Goal: Communication & Community: Answer question/provide support

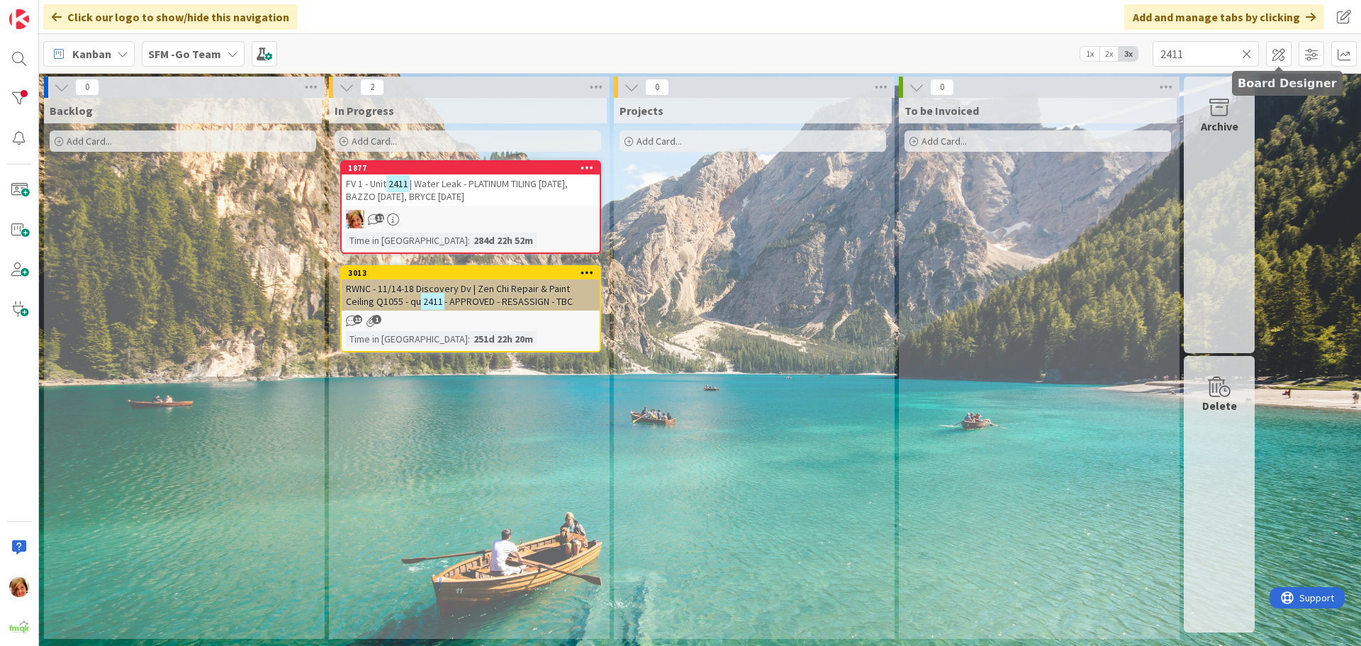
click at [1252, 51] on icon at bounding box center [1247, 54] width 10 height 13
click at [1243, 50] on input "text" at bounding box center [1206, 54] width 106 height 26
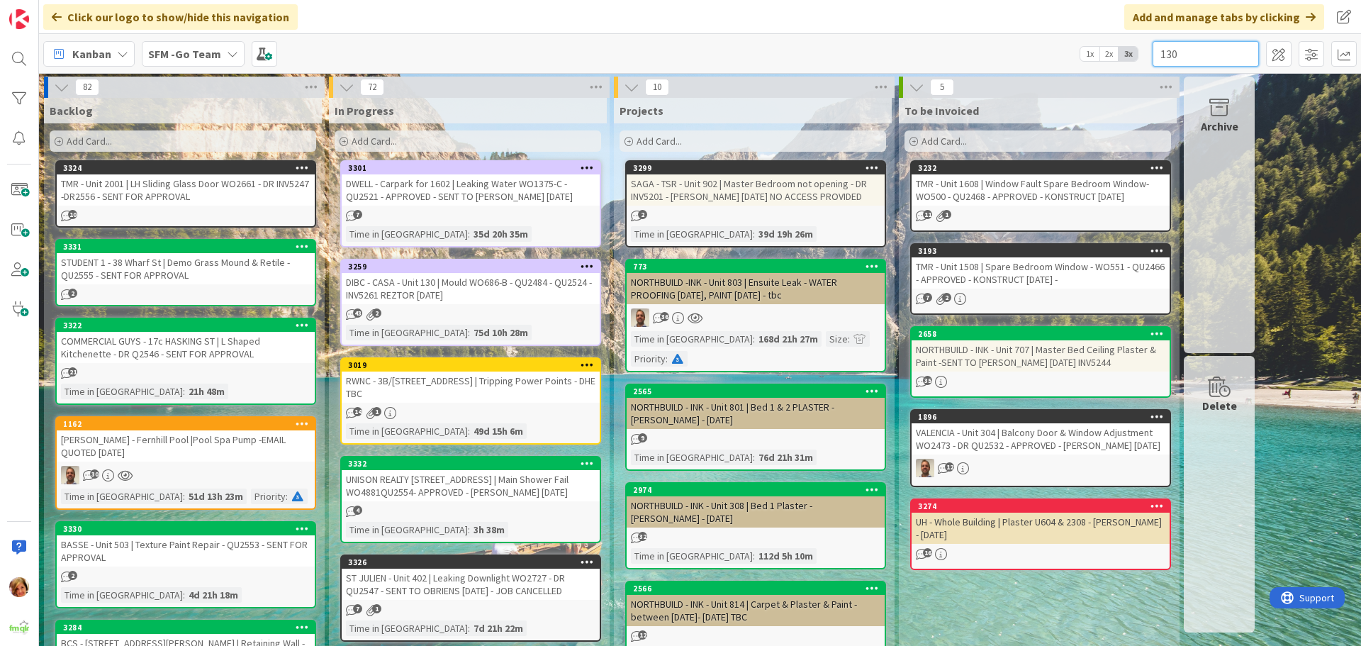
type input "130"
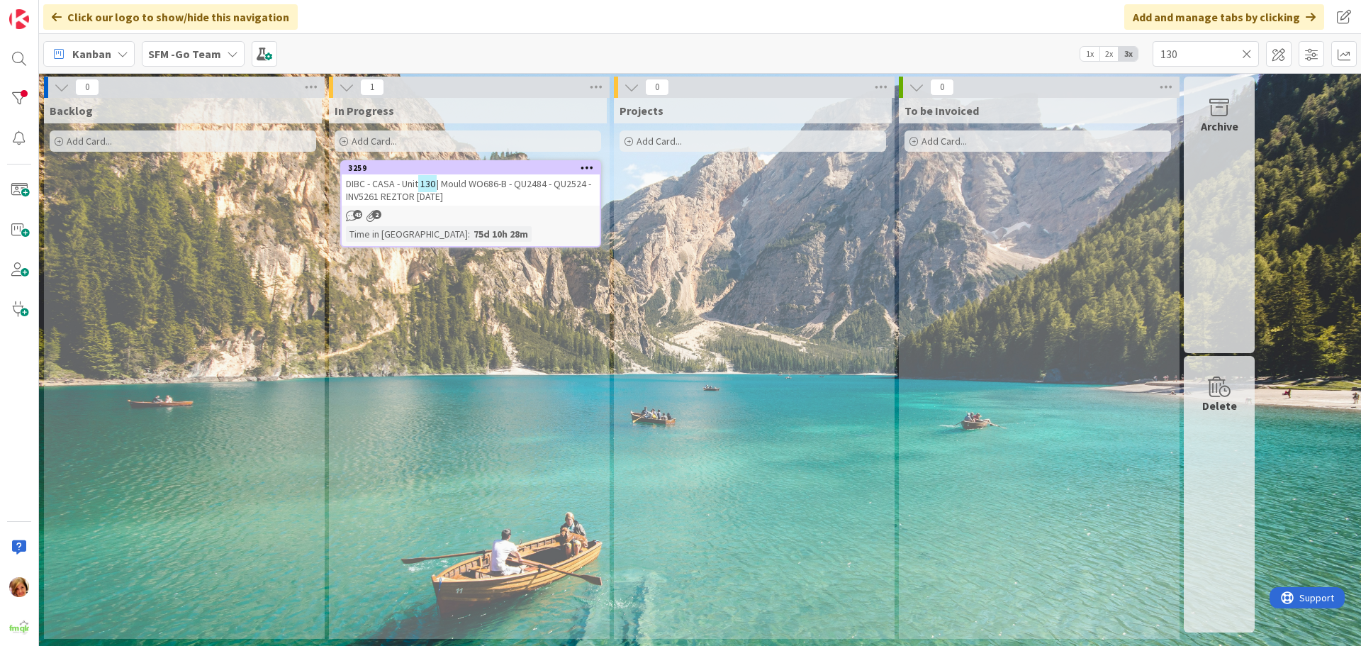
click at [449, 288] on div "In Progress Add Card... 3259 DIBC - CASA - Unit 130 | Mould WO686-B - QU2484 - …" at bounding box center [468, 368] width 278 height 541
click at [501, 184] on span "| Mould WO686-B - QU2484 - QU2524 - INV5261 REZTOR [DATE]" at bounding box center [468, 190] width 245 height 26
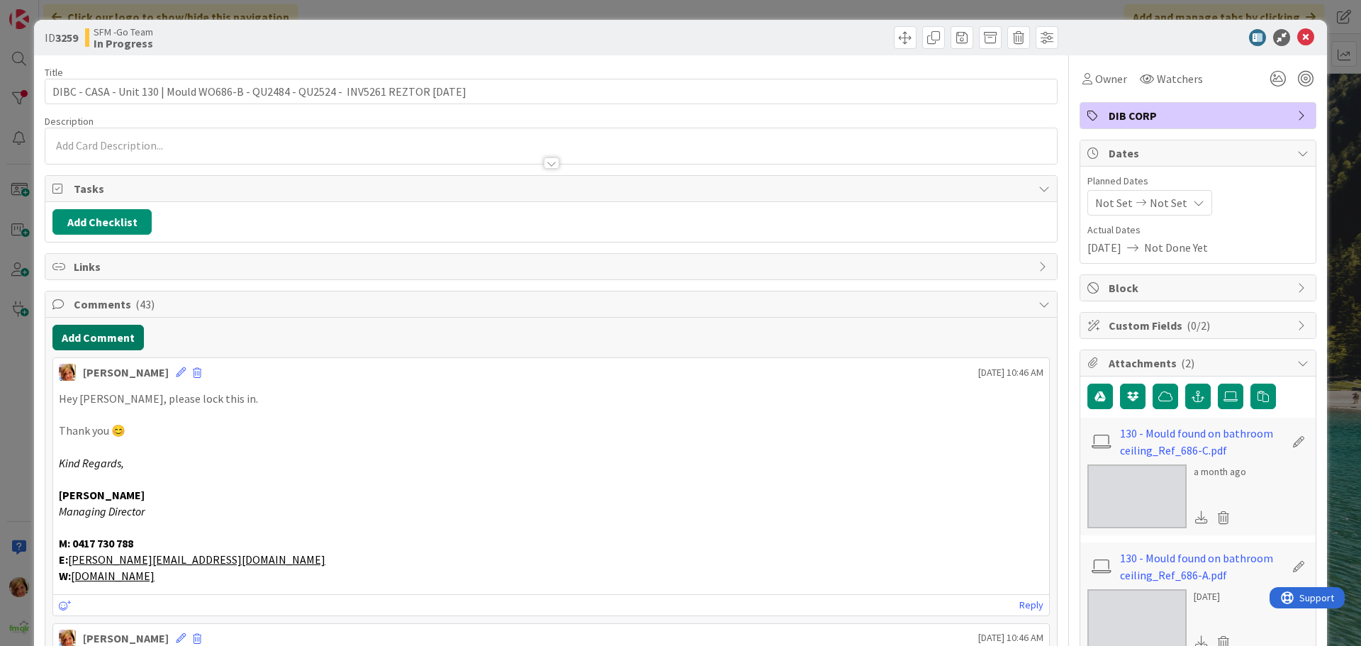
click at [109, 341] on button "Add Comment" at bounding box center [97, 338] width 91 height 26
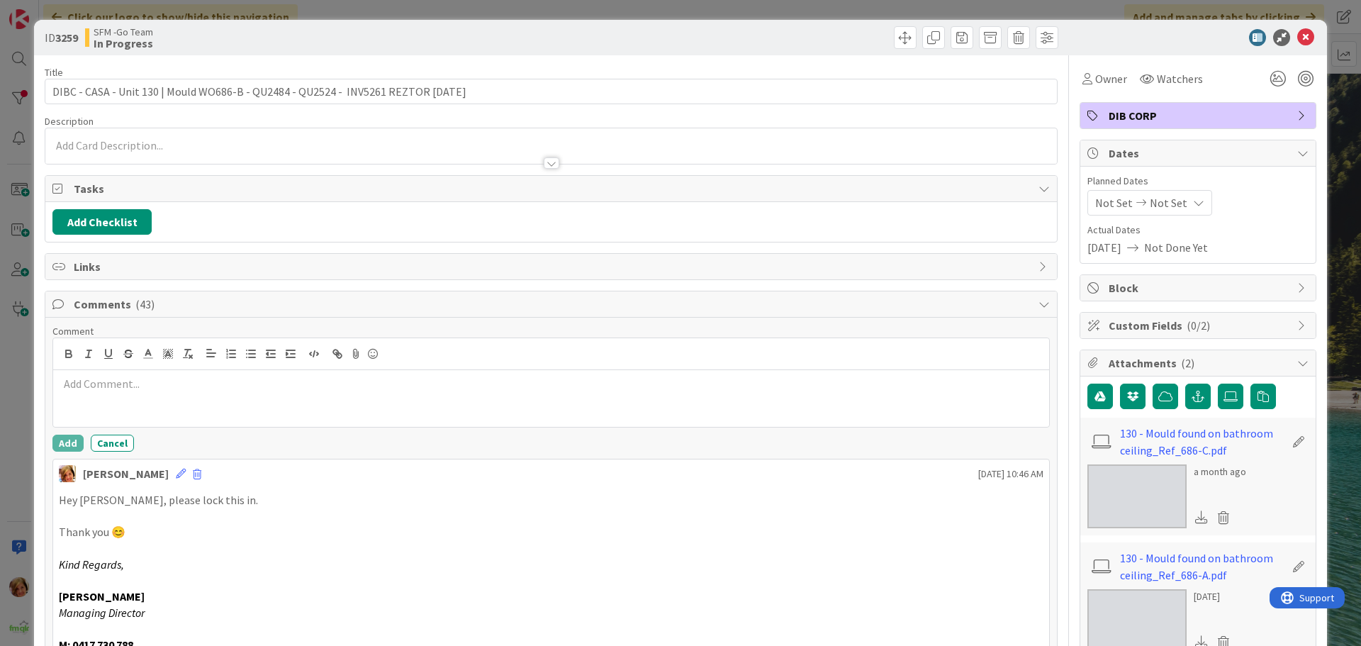
click at [130, 392] on div at bounding box center [551, 398] width 996 height 57
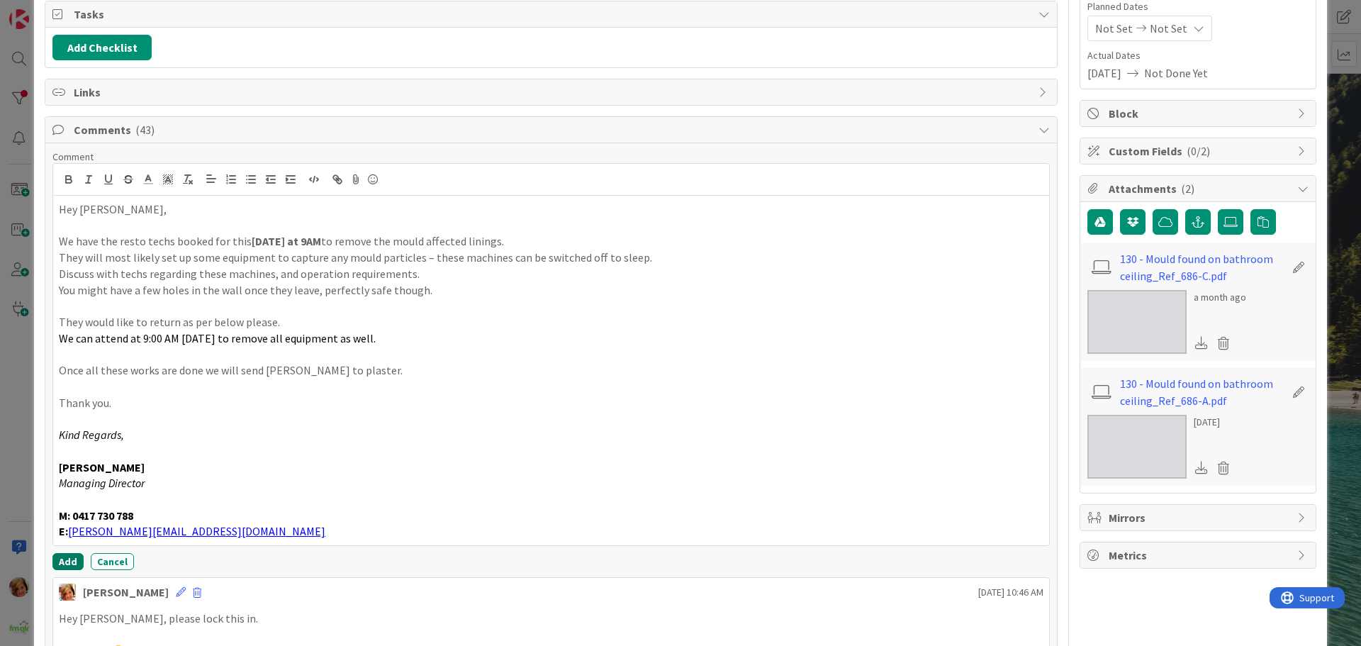
scroll to position [208, 0]
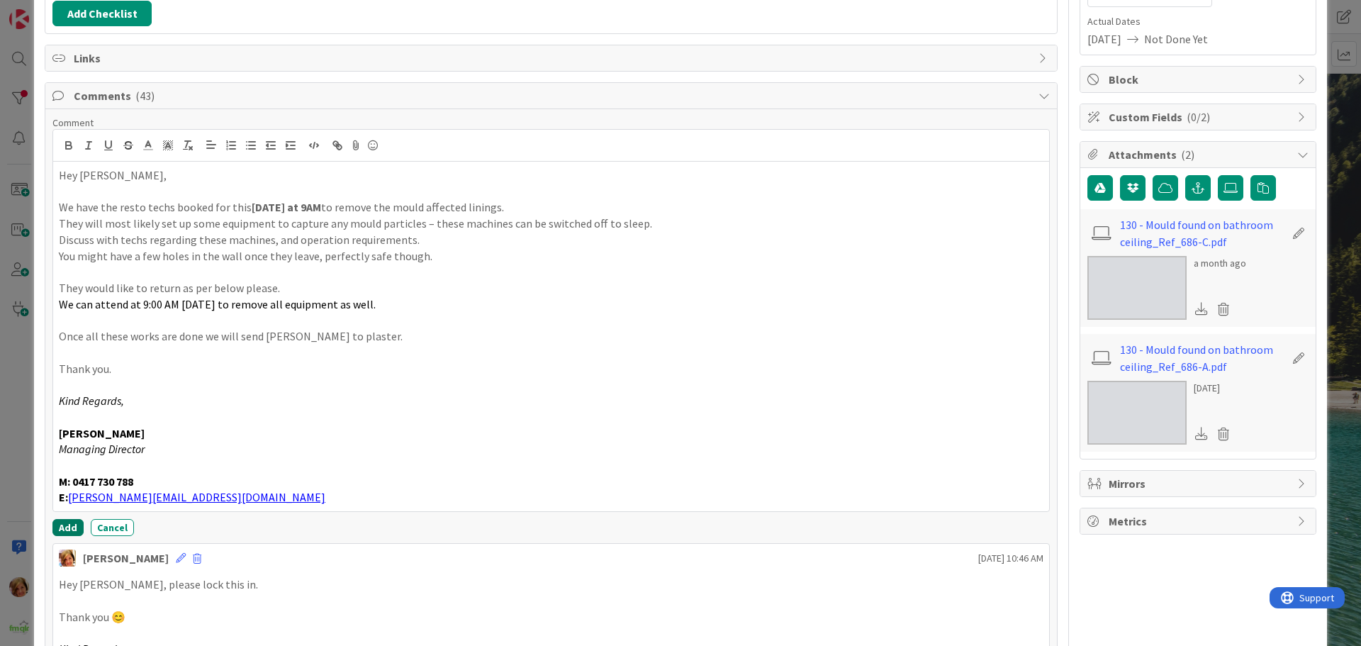
click at [67, 530] on button "Add" at bounding box center [67, 527] width 31 height 17
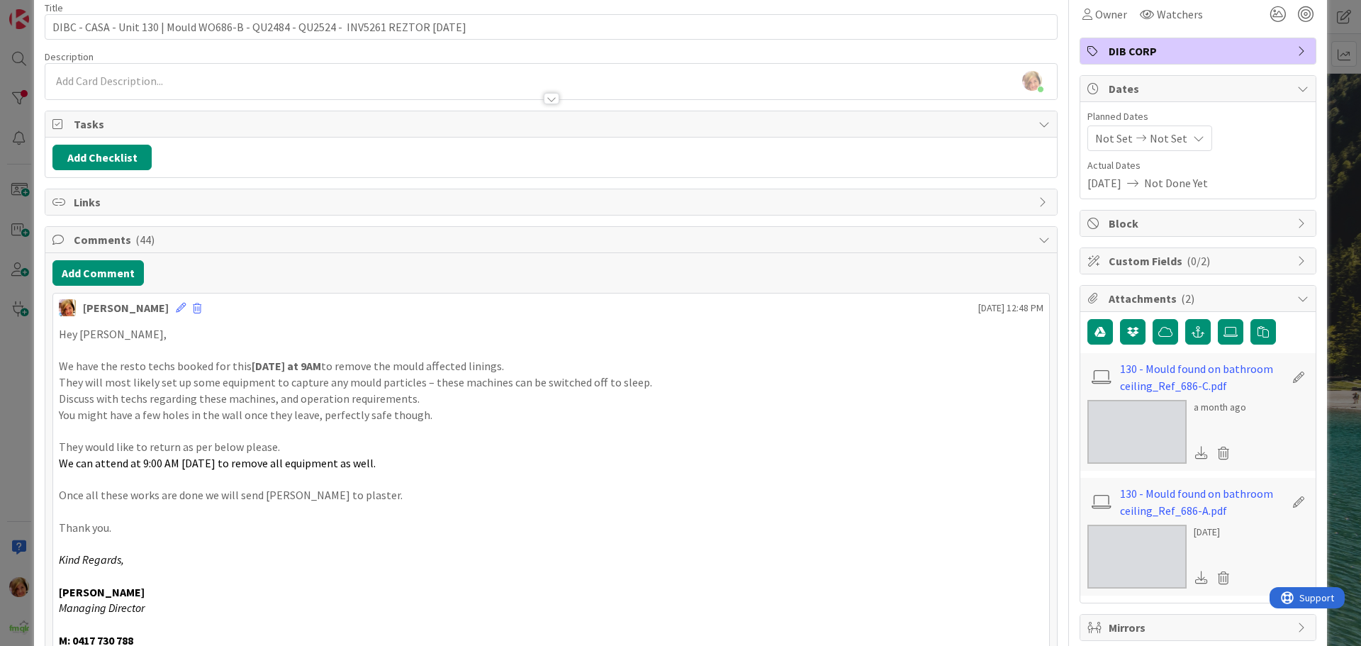
scroll to position [0, 0]
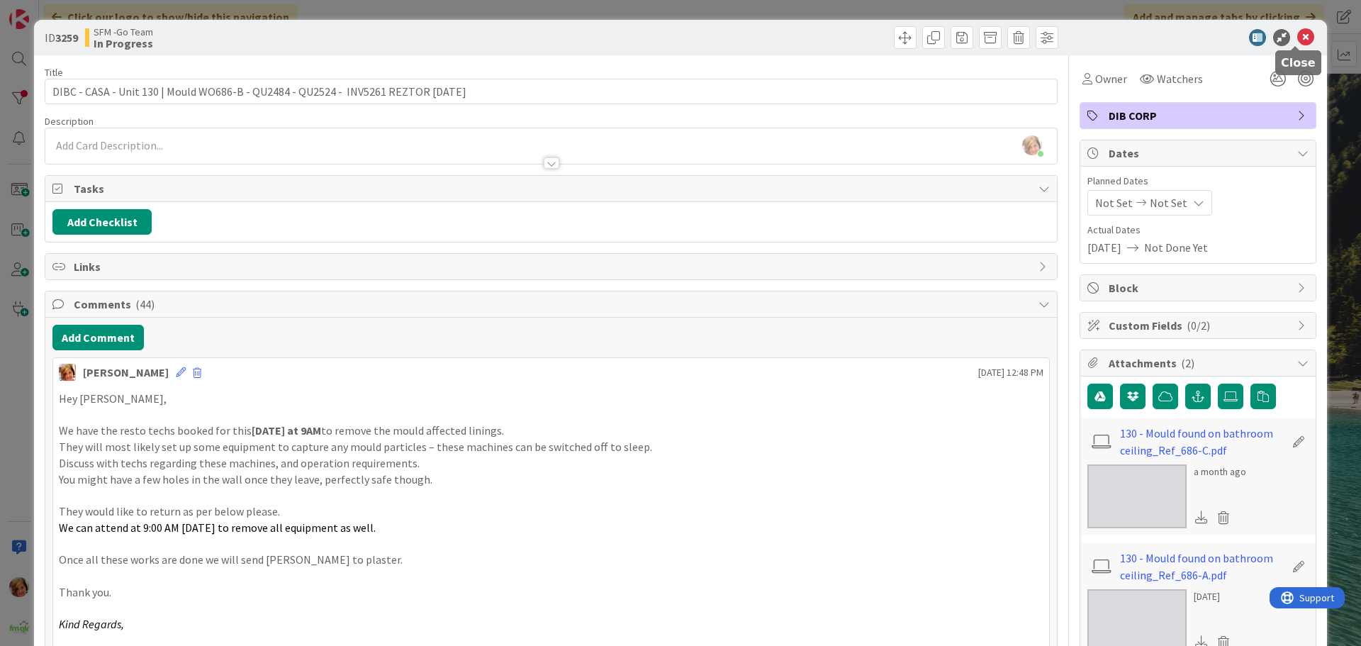
click at [1298, 38] on icon at bounding box center [1306, 37] width 17 height 17
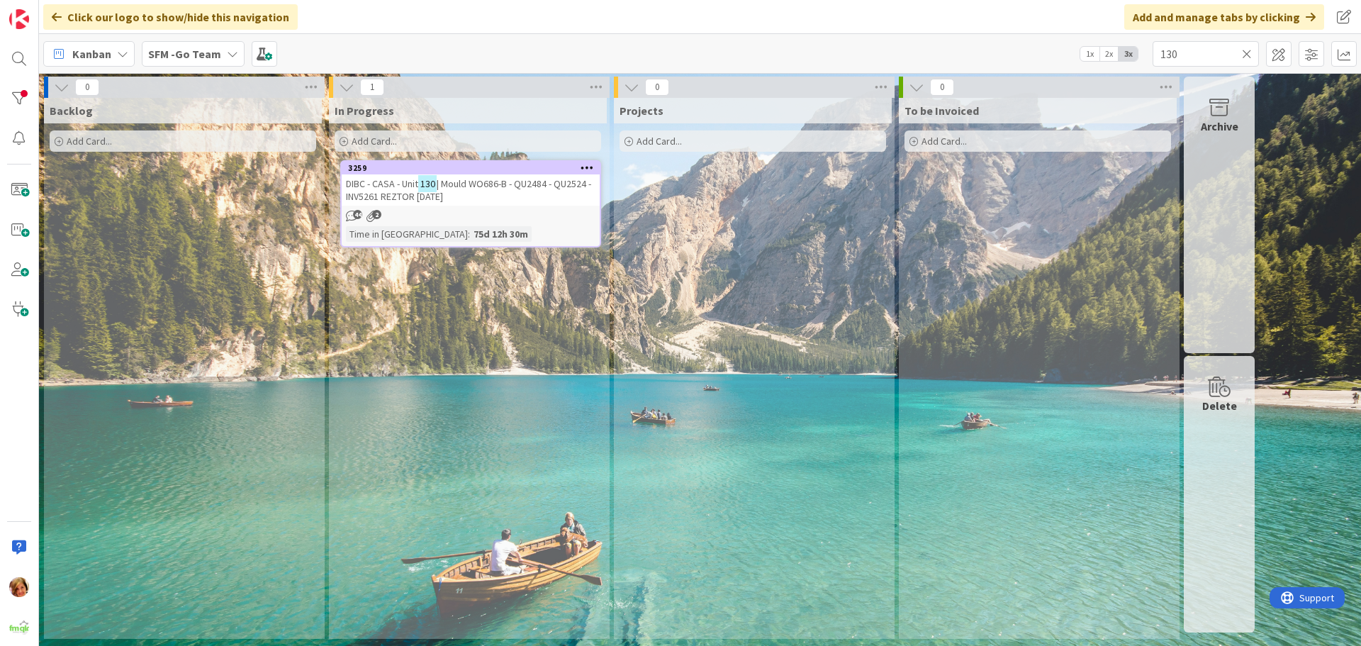
click at [1249, 54] on icon at bounding box center [1247, 54] width 10 height 13
click at [1245, 54] on input "text" at bounding box center [1206, 54] width 106 height 26
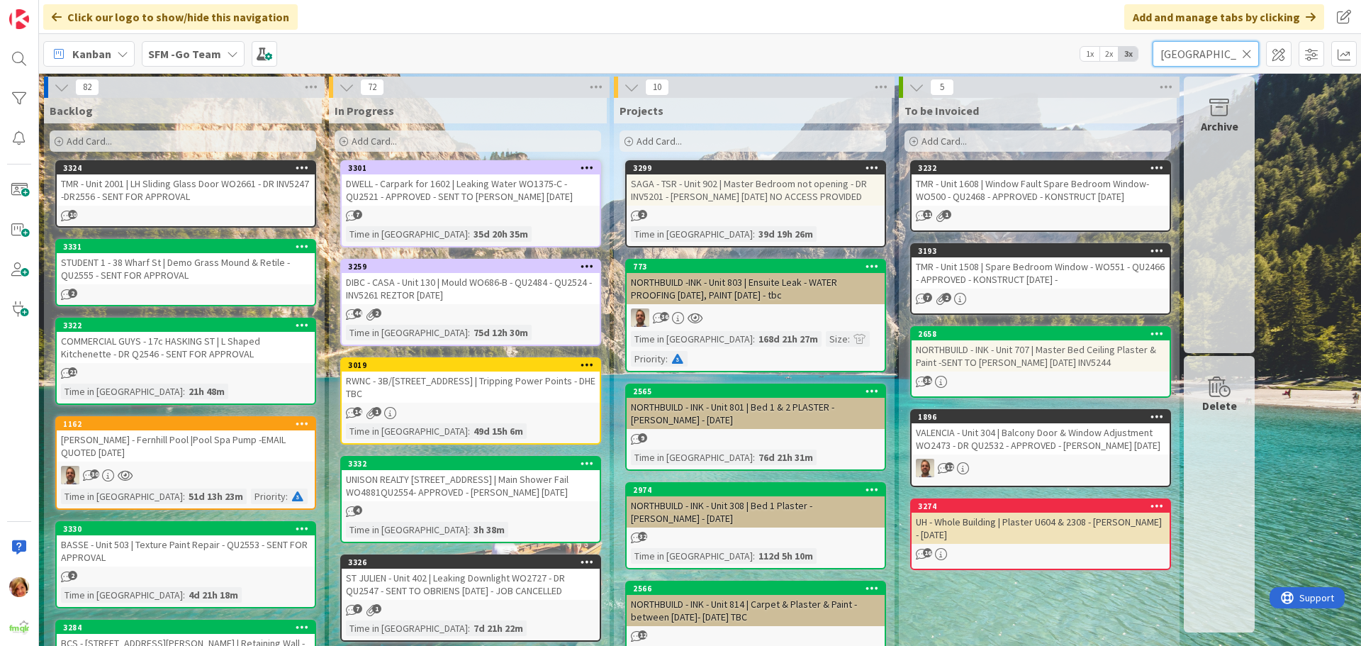
type input "[GEOGRAPHIC_DATA]"
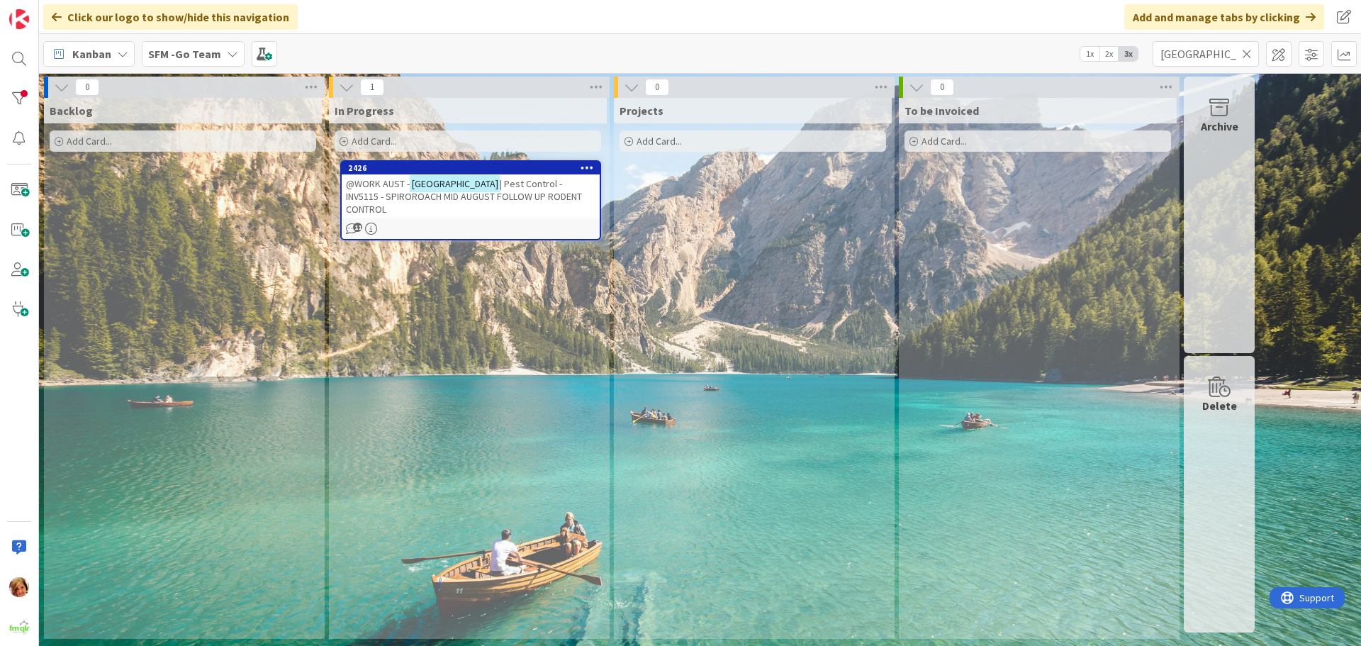
click at [453, 197] on span "| Pest Control - INV5115 - SPIROROACH MID AUGUST FOLLOW UP RODENT CONTROL" at bounding box center [464, 196] width 236 height 38
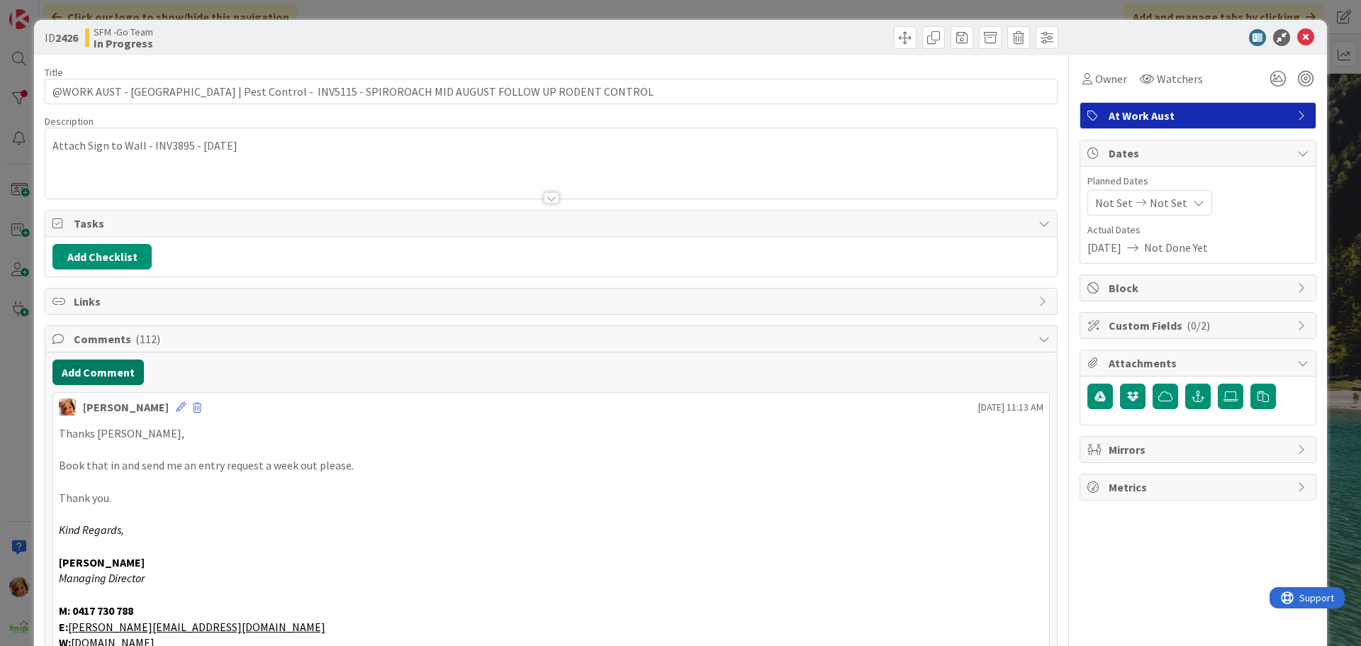
click at [105, 374] on button "Add Comment" at bounding box center [97, 373] width 91 height 26
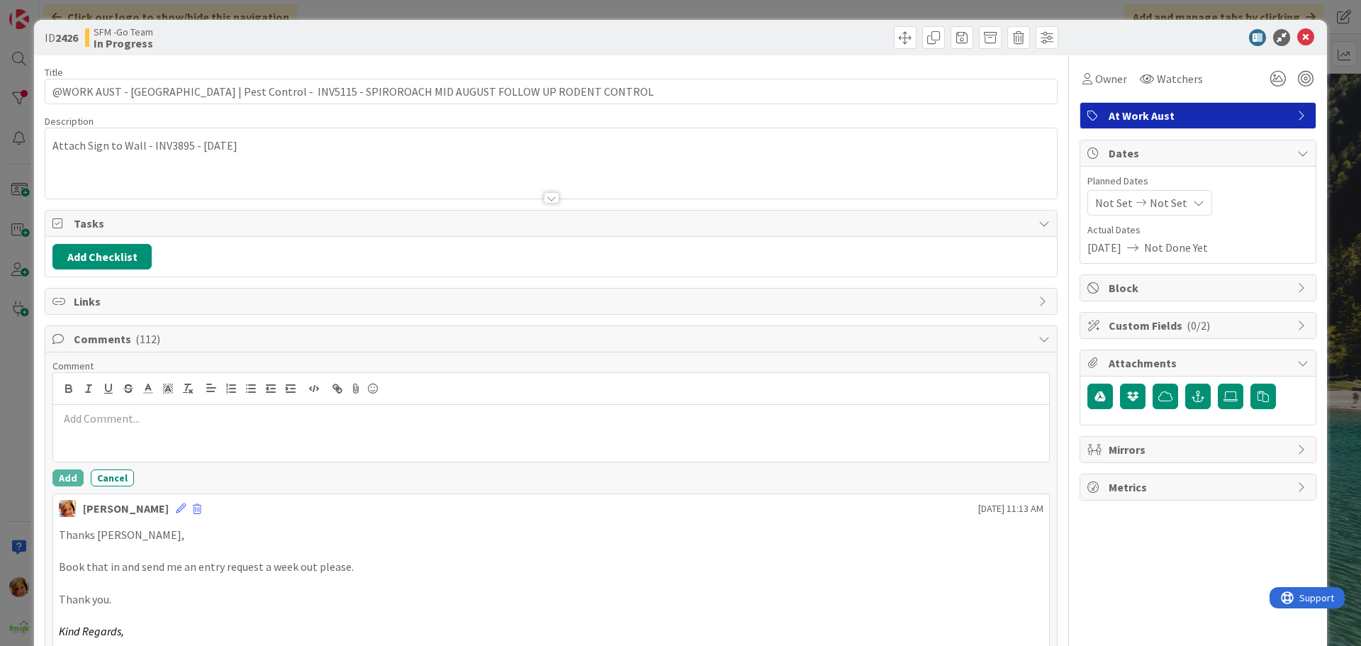
click at [145, 430] on div at bounding box center [551, 433] width 996 height 57
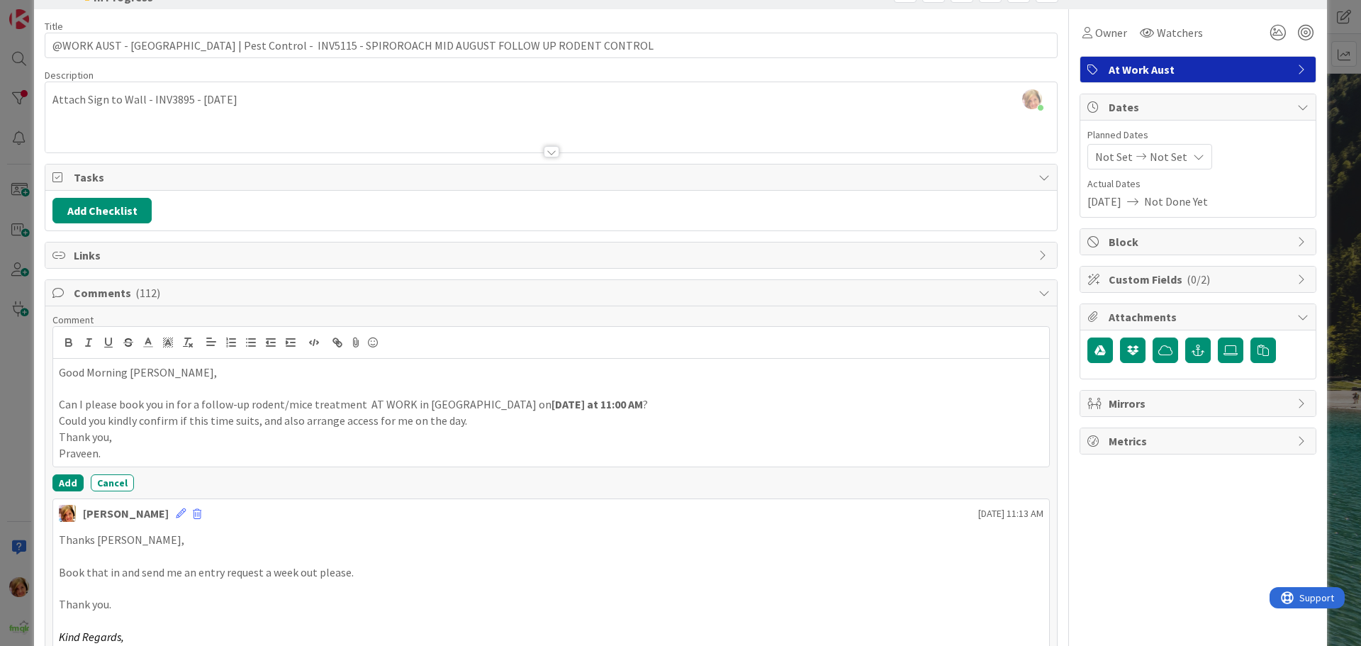
scroll to position [71, 0]
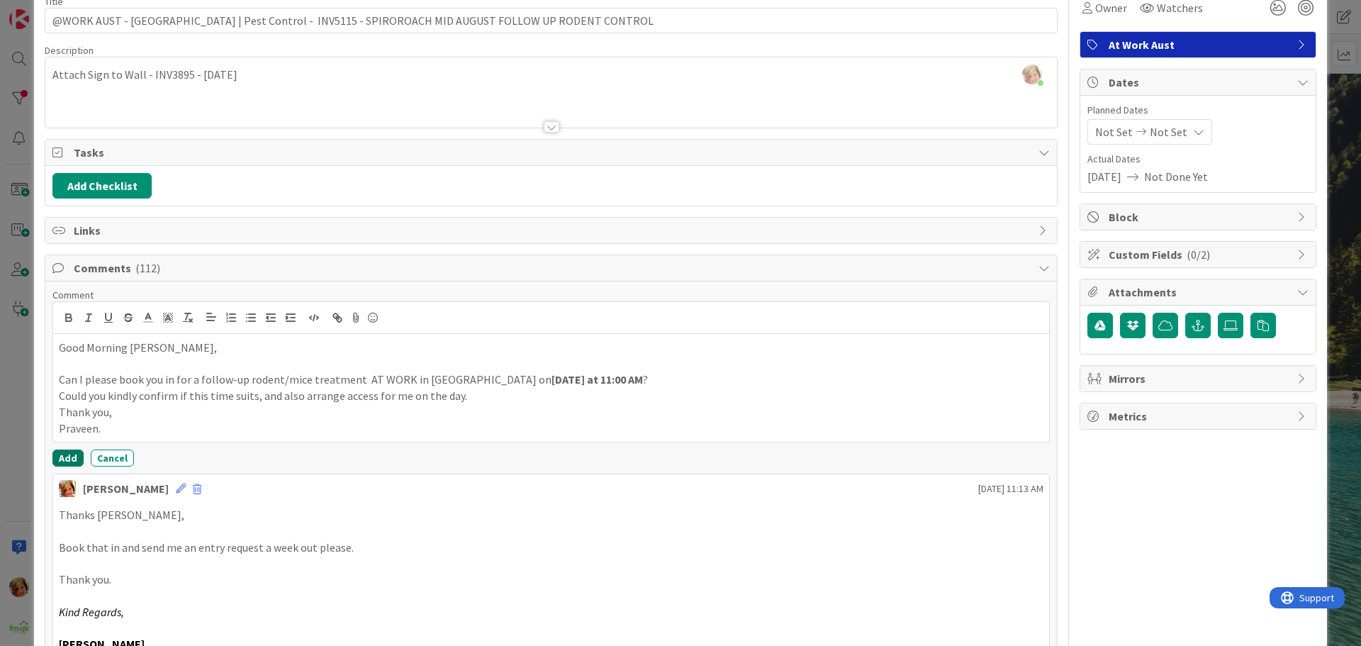
click at [75, 457] on button "Add" at bounding box center [67, 458] width 31 height 17
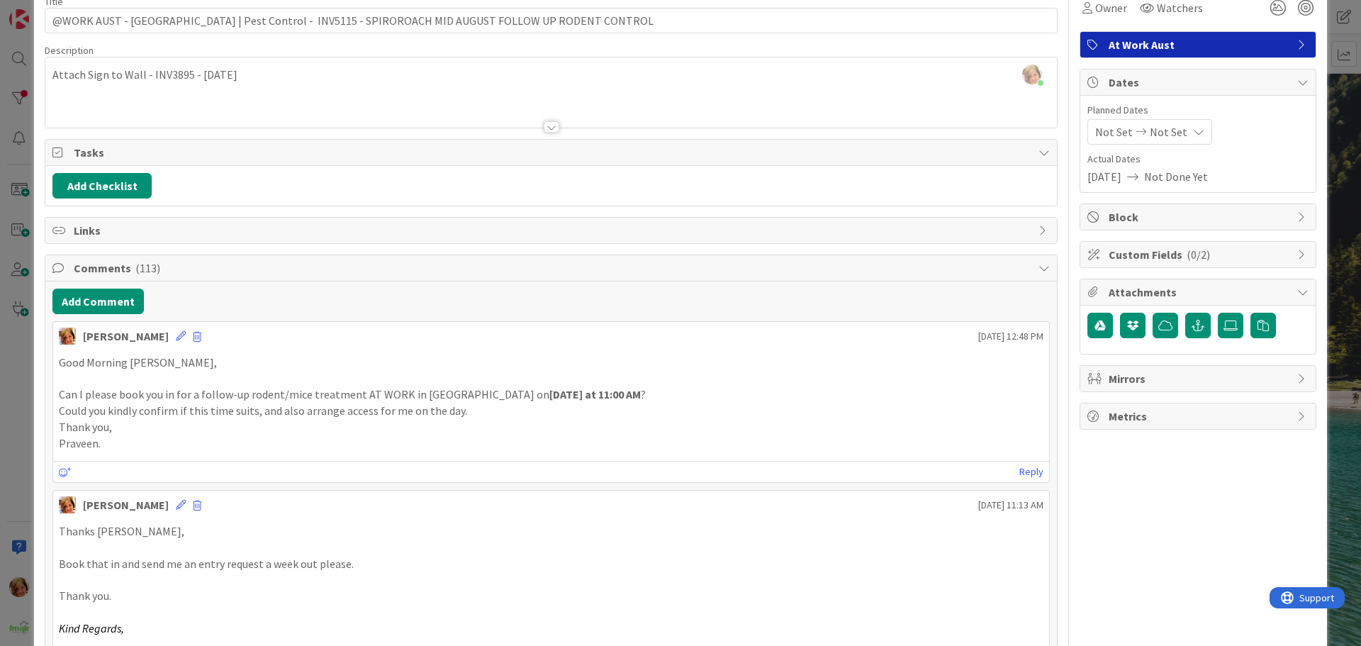
scroll to position [0, 0]
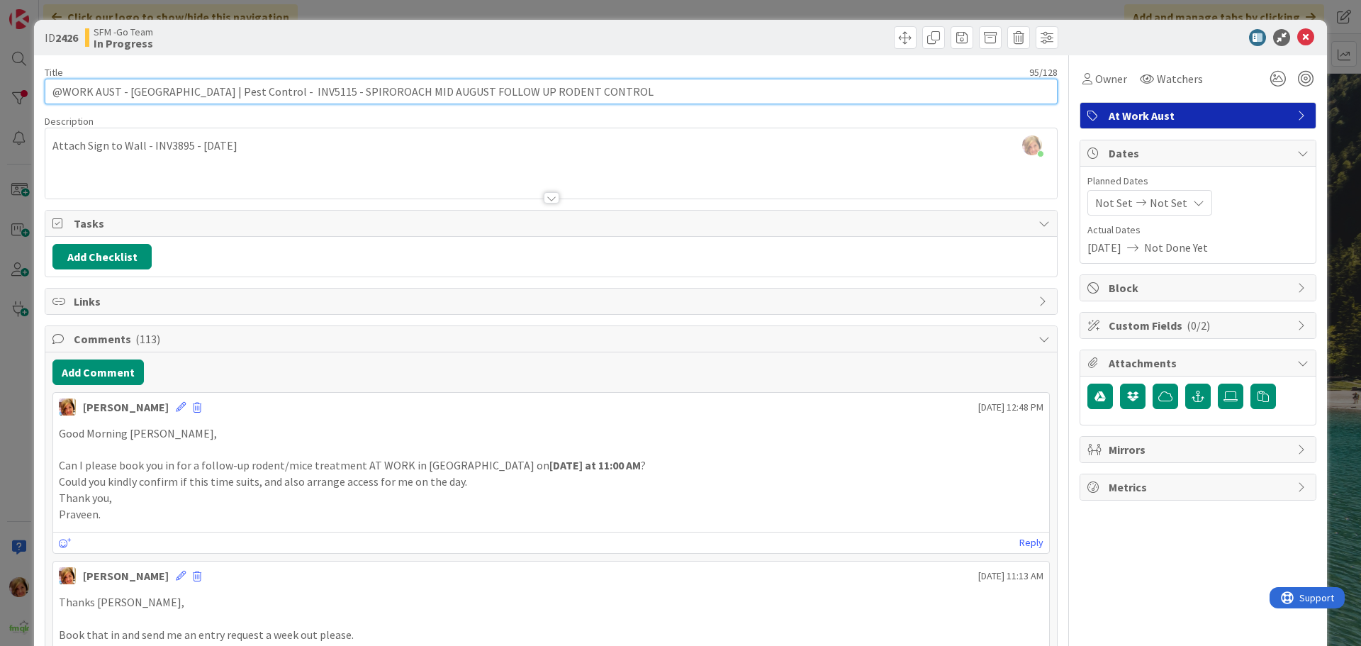
drag, startPoint x: 585, startPoint y: 96, endPoint x: 352, endPoint y: 87, distance: 233.5
click at [352, 87] on input "@WORK AUST - [GEOGRAPHIC_DATA] | Pest Control - INV5115 - SPIROROACH MID AUGUST…" at bounding box center [551, 92] width 1013 height 26
type input "@WORK AUST - [GEOGRAPHIC_DATA] | Pest Control - INV5115 - SPIROROACH [DATE]"
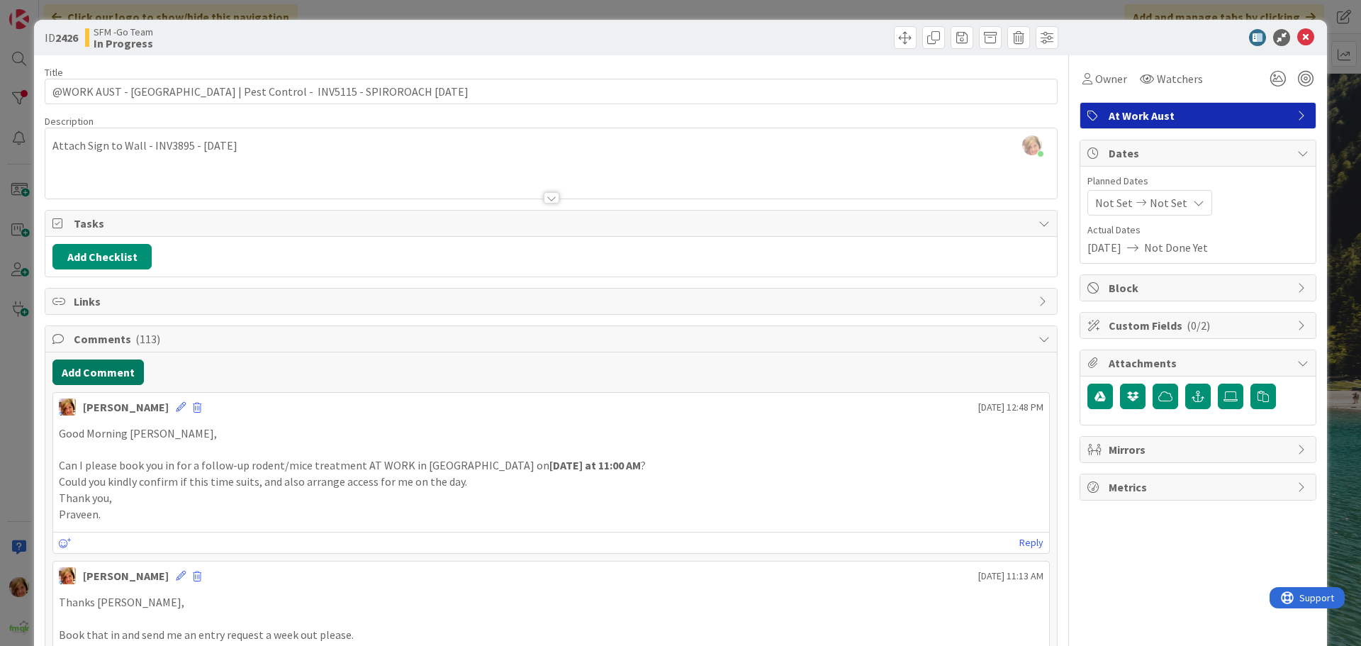
click at [98, 372] on button "Add Comment" at bounding box center [97, 373] width 91 height 26
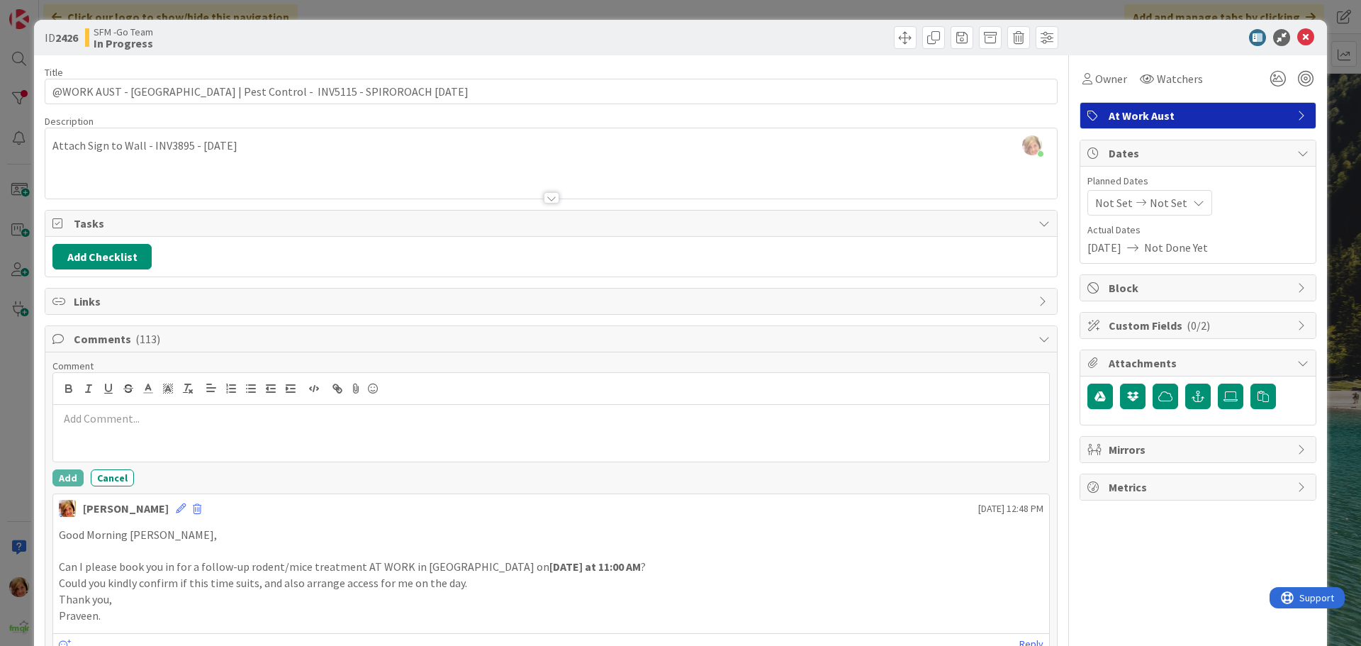
click at [164, 425] on p at bounding box center [551, 419] width 985 height 16
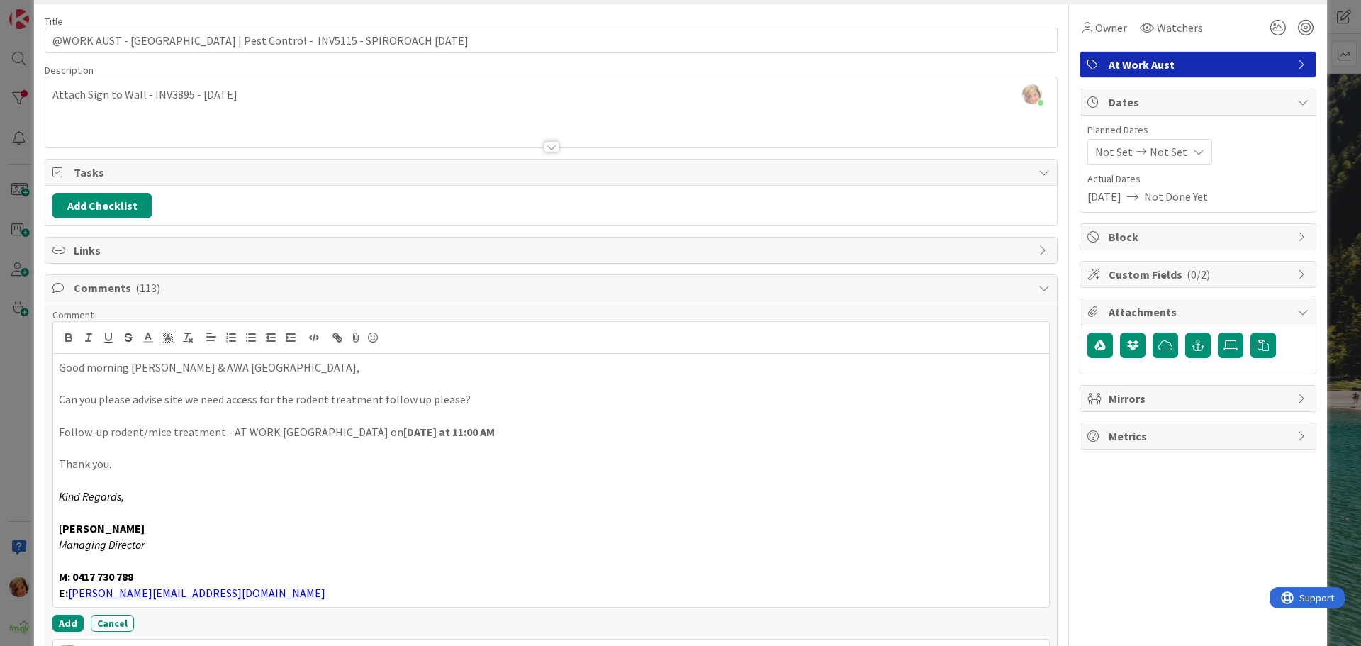
scroll to position [76, 0]
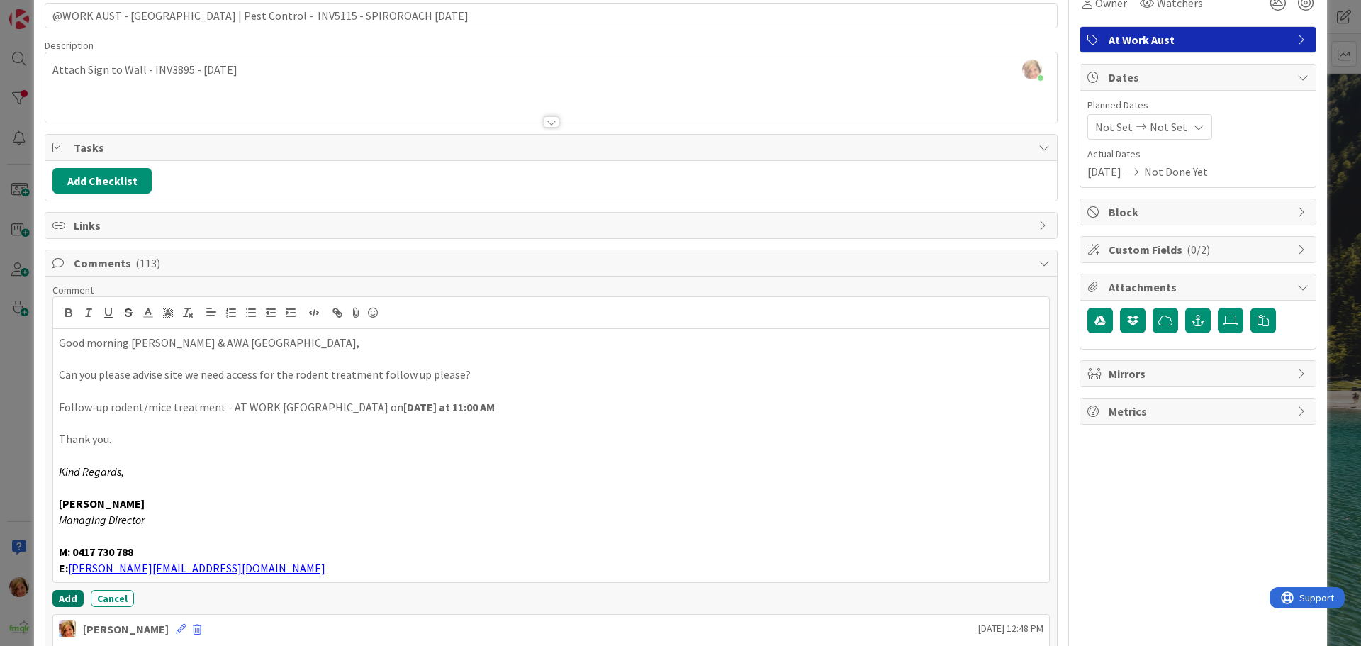
click at [65, 598] on button "Add" at bounding box center [67, 598] width 31 height 17
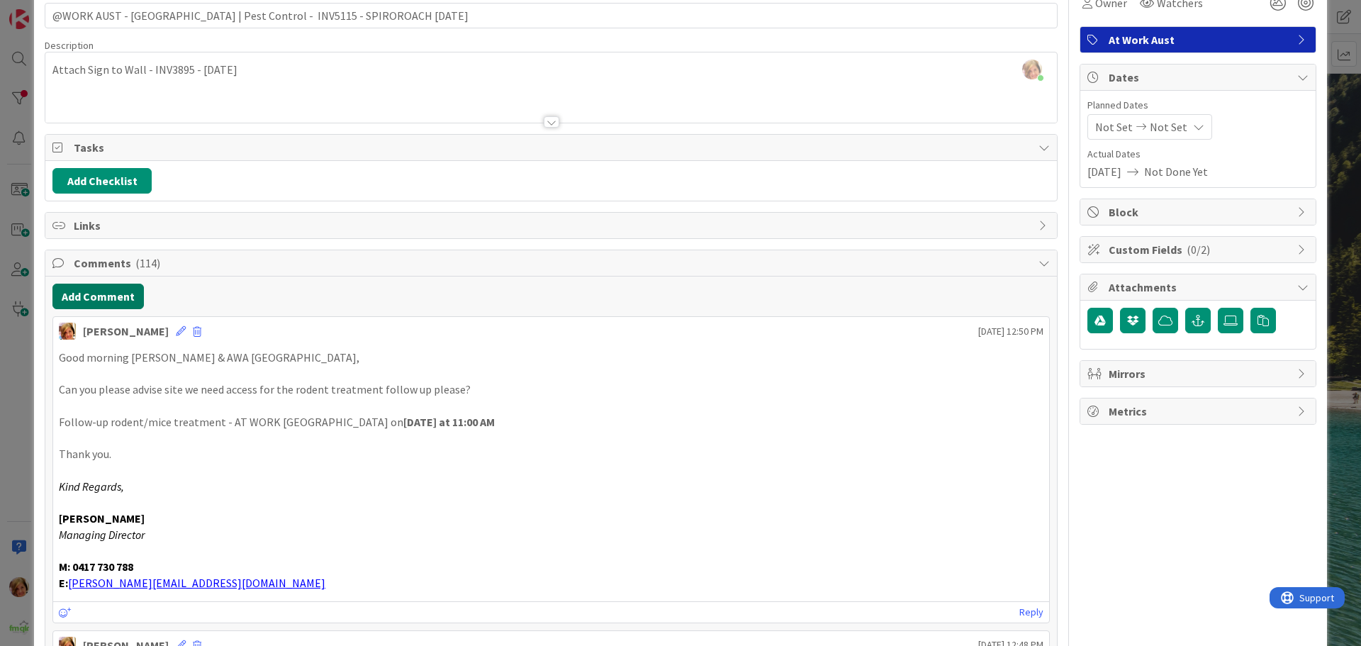
click at [109, 294] on button "Add Comment" at bounding box center [97, 297] width 91 height 26
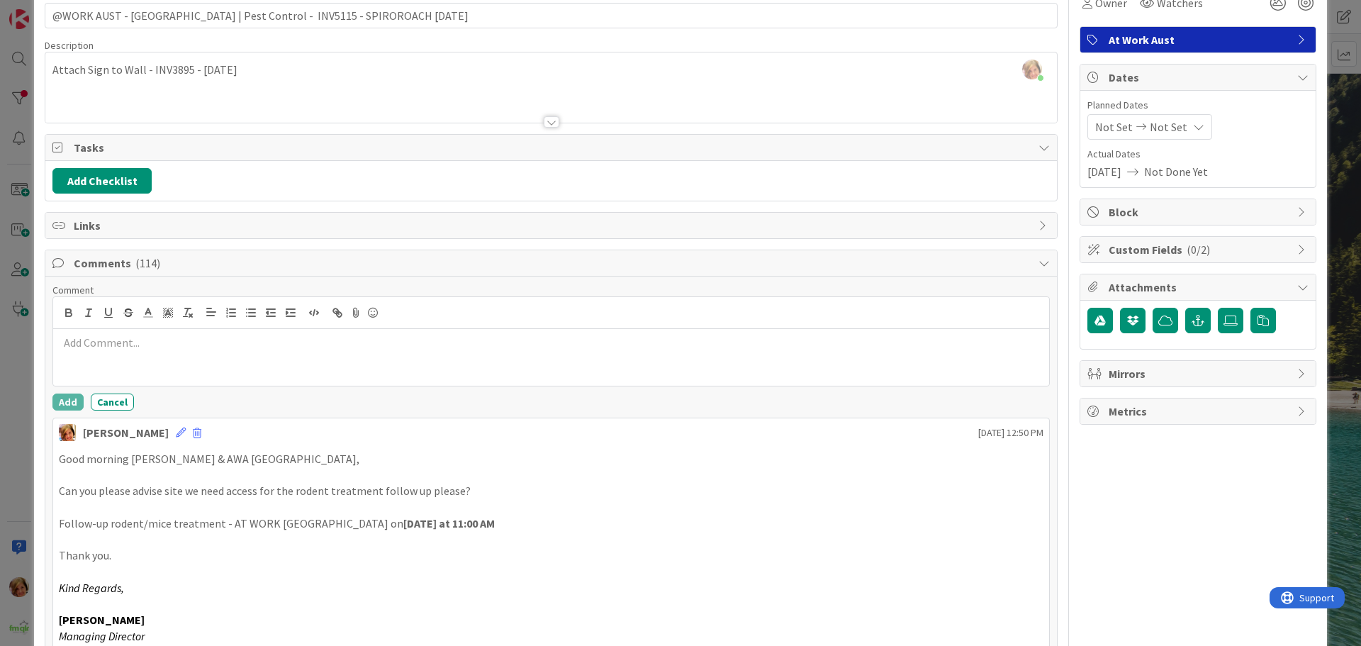
click at [134, 335] on p at bounding box center [551, 343] width 985 height 16
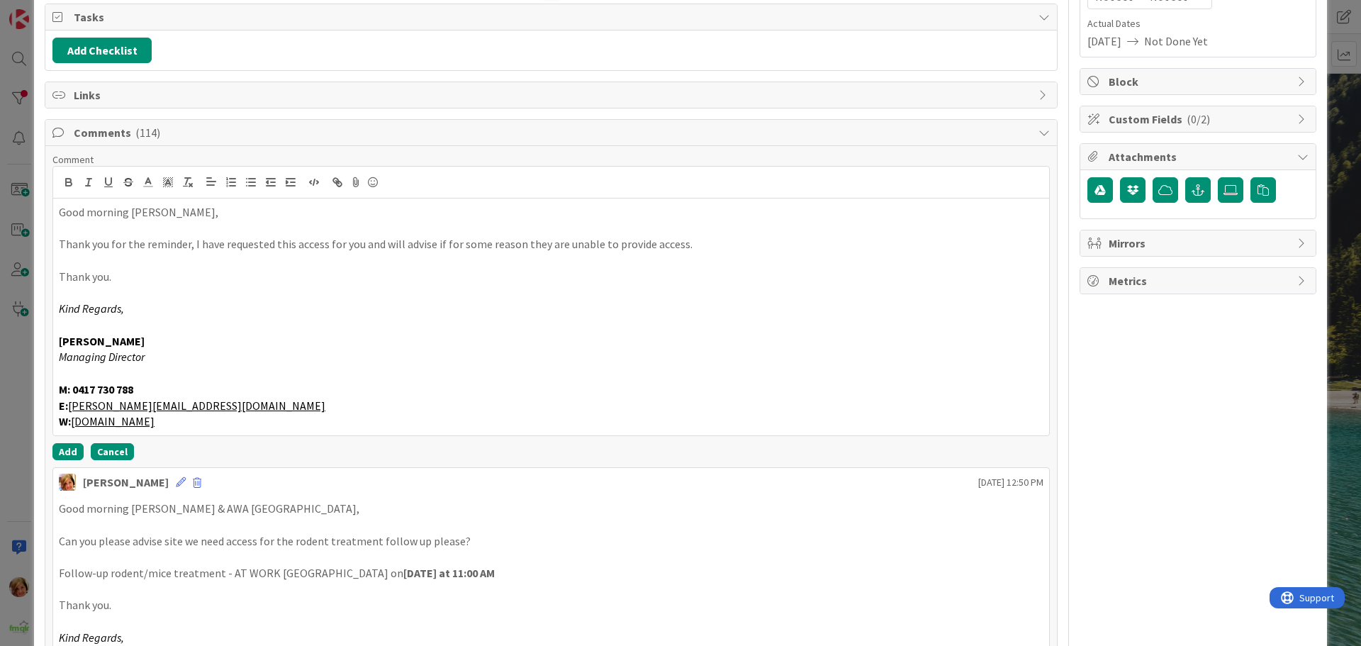
scroll to position [218, 0]
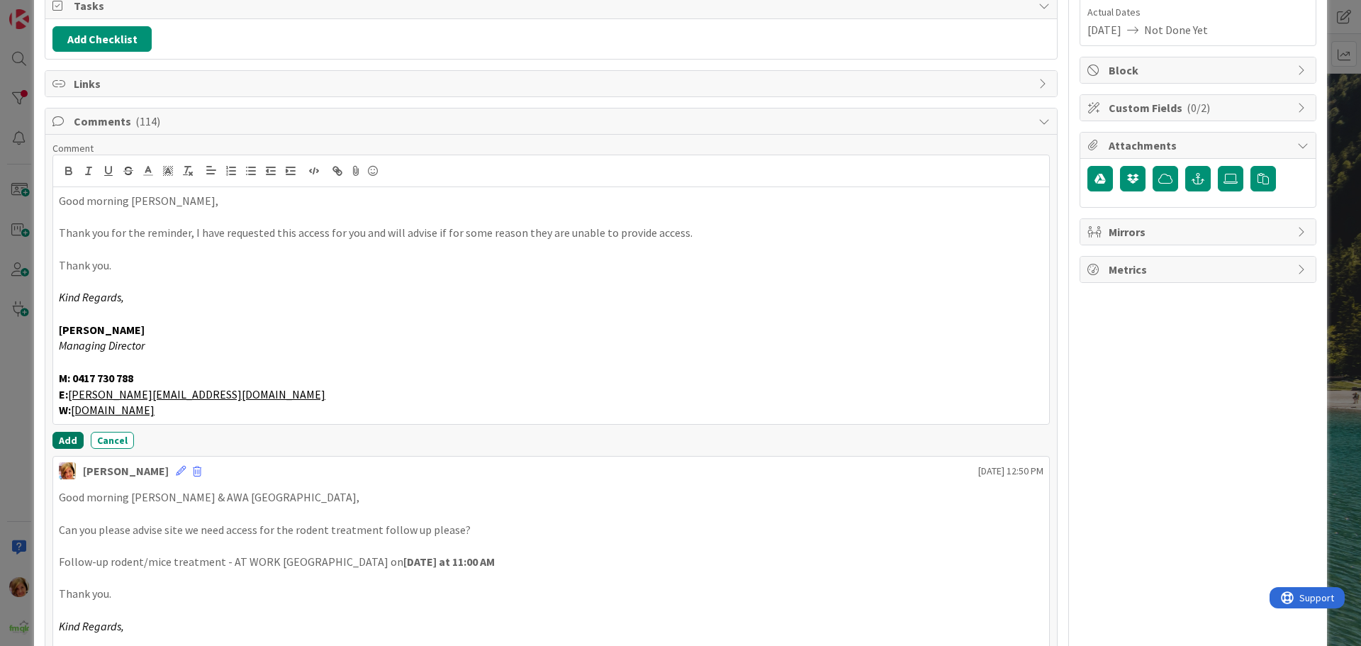
drag, startPoint x: 62, startPoint y: 441, endPoint x: 9, endPoint y: 441, distance: 53.9
click at [62, 441] on button "Add" at bounding box center [67, 440] width 31 height 17
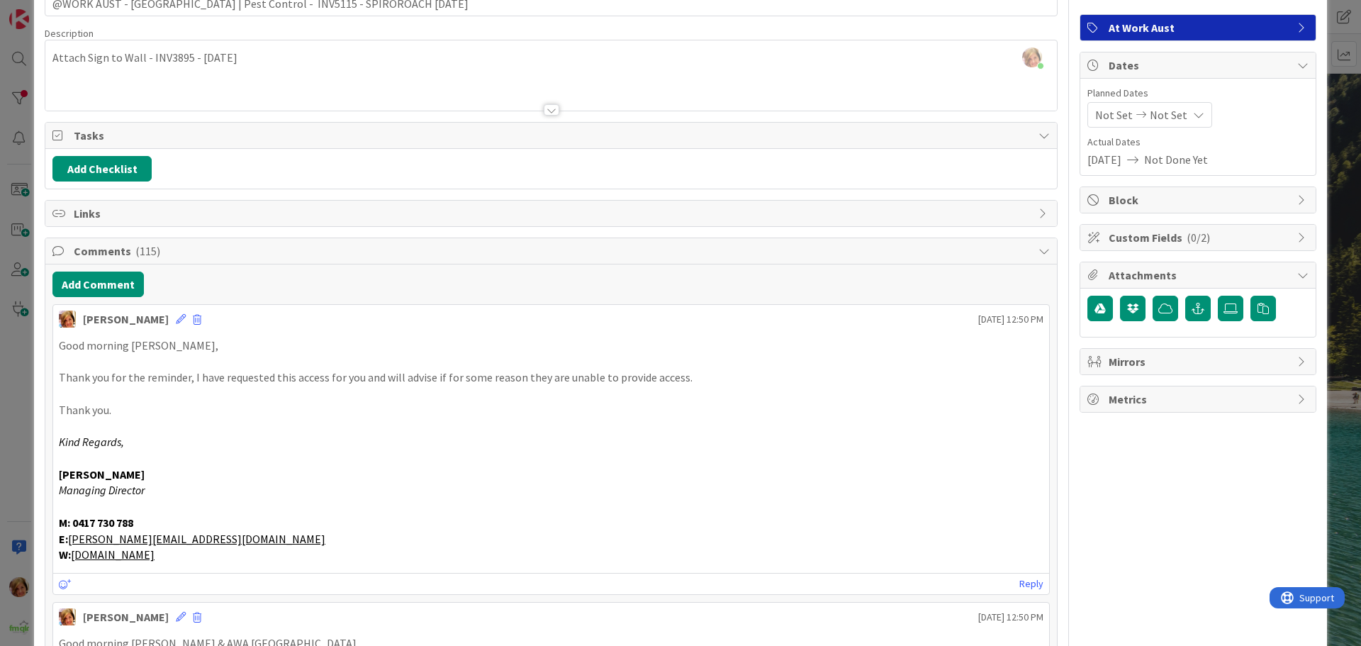
scroll to position [0, 0]
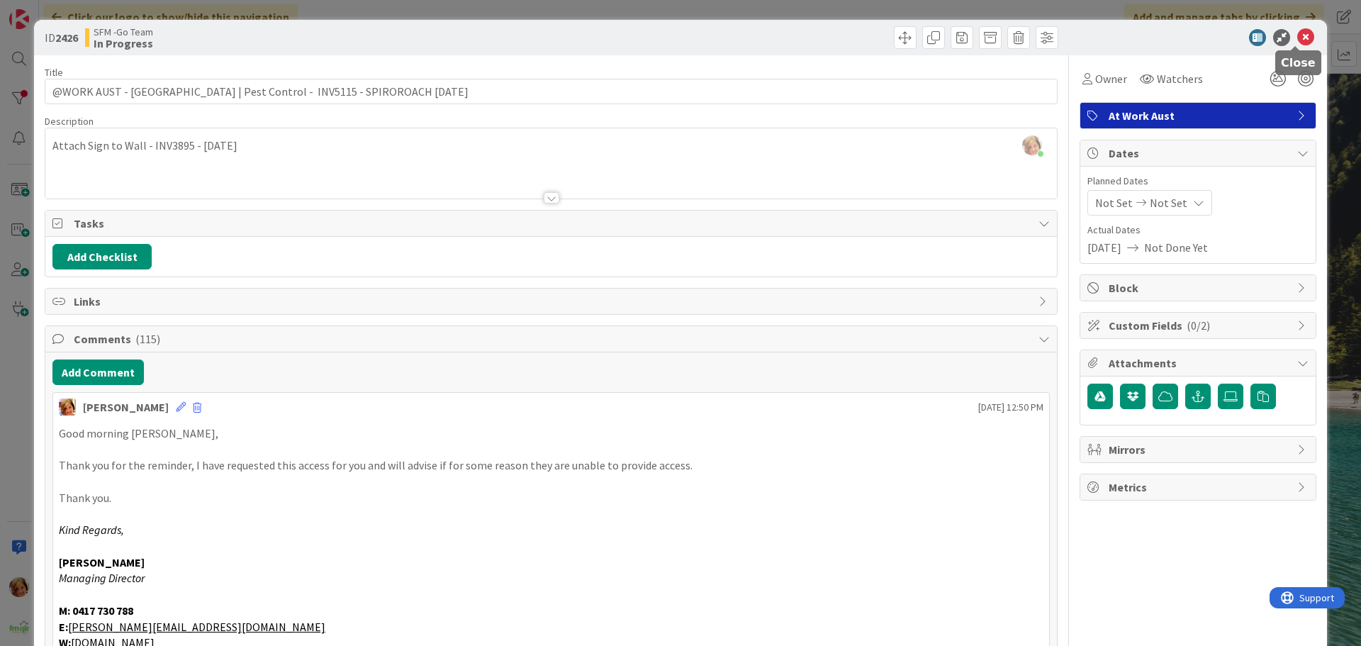
click at [1298, 36] on icon at bounding box center [1306, 37] width 17 height 17
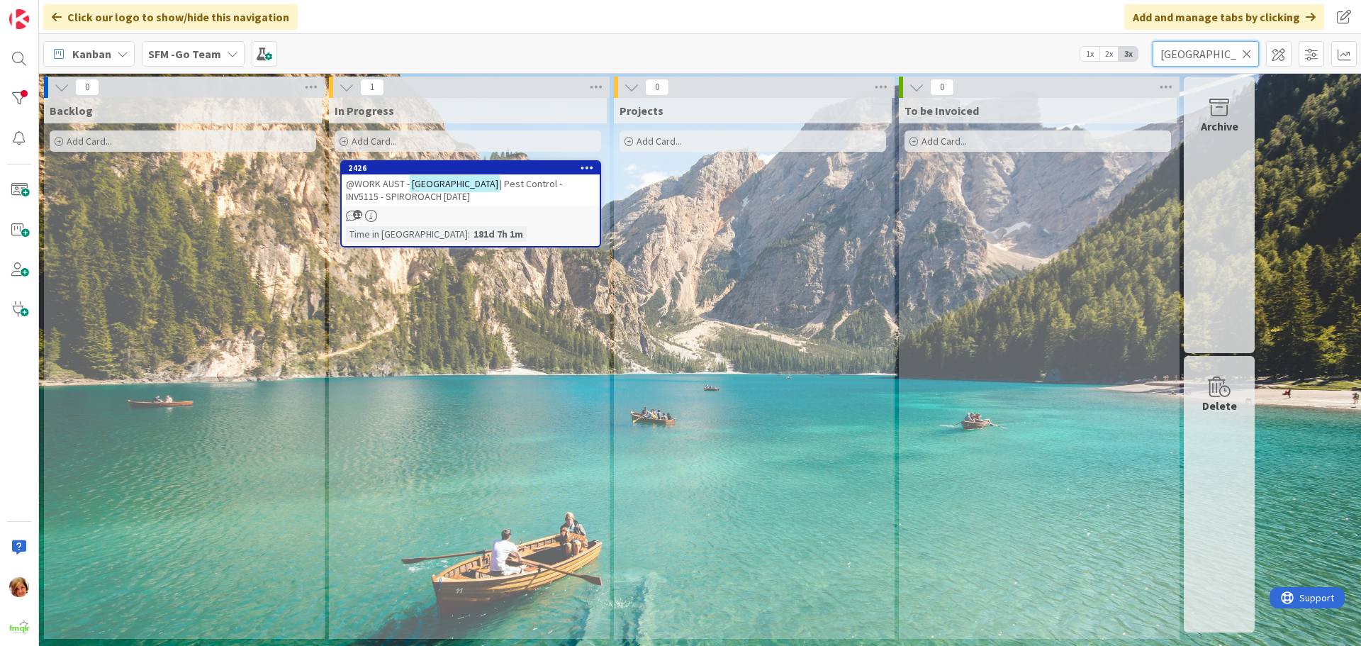
click at [1226, 52] on input "[GEOGRAPHIC_DATA]" at bounding box center [1206, 54] width 106 height 26
type input "I"
type input "DRAPERY"
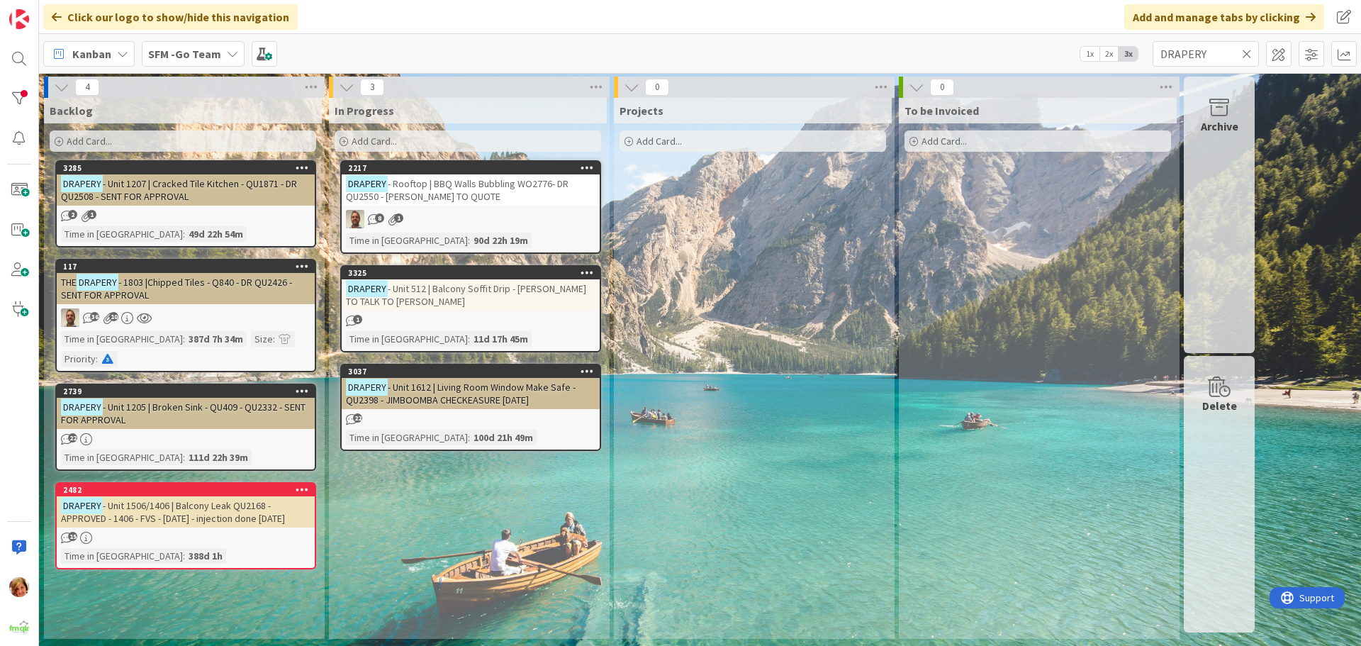
click at [455, 191] on span "- Rooftop | BBQ Walls Bubbling WO2776- DR QU2550 - [PERSON_NAME] TO QUOTE" at bounding box center [457, 190] width 223 height 26
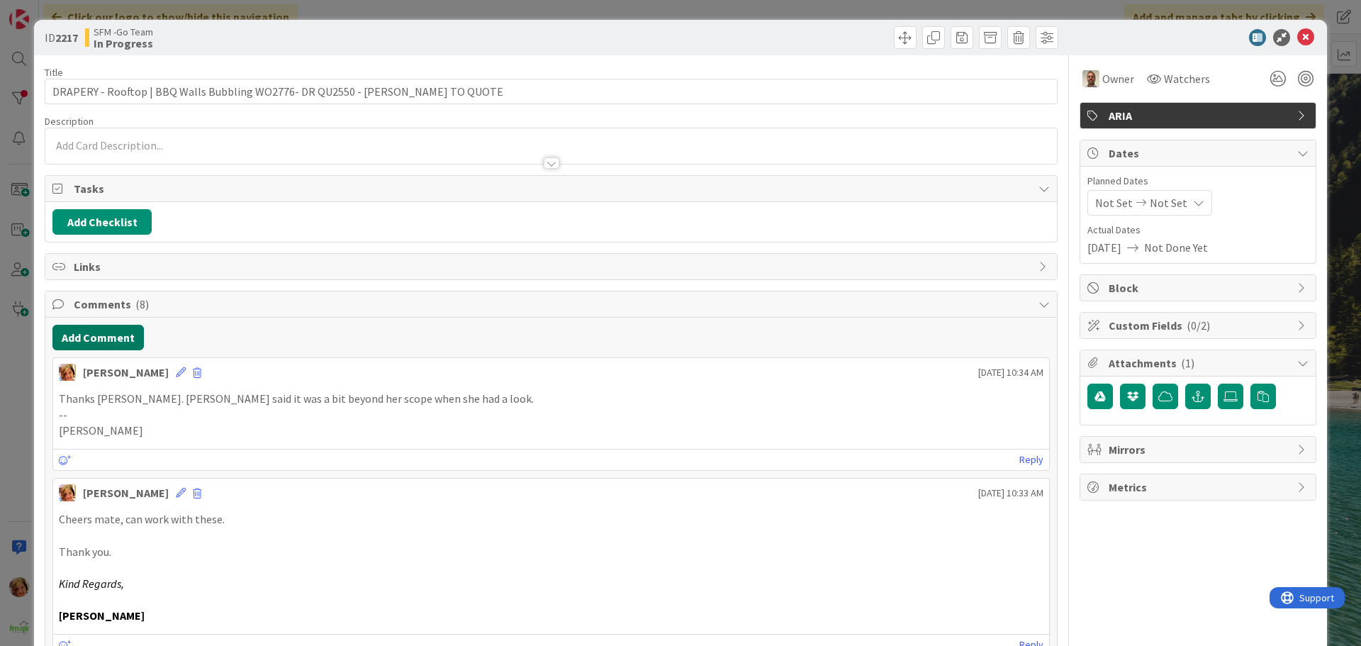
click at [103, 335] on button "Add Comment" at bounding box center [97, 338] width 91 height 26
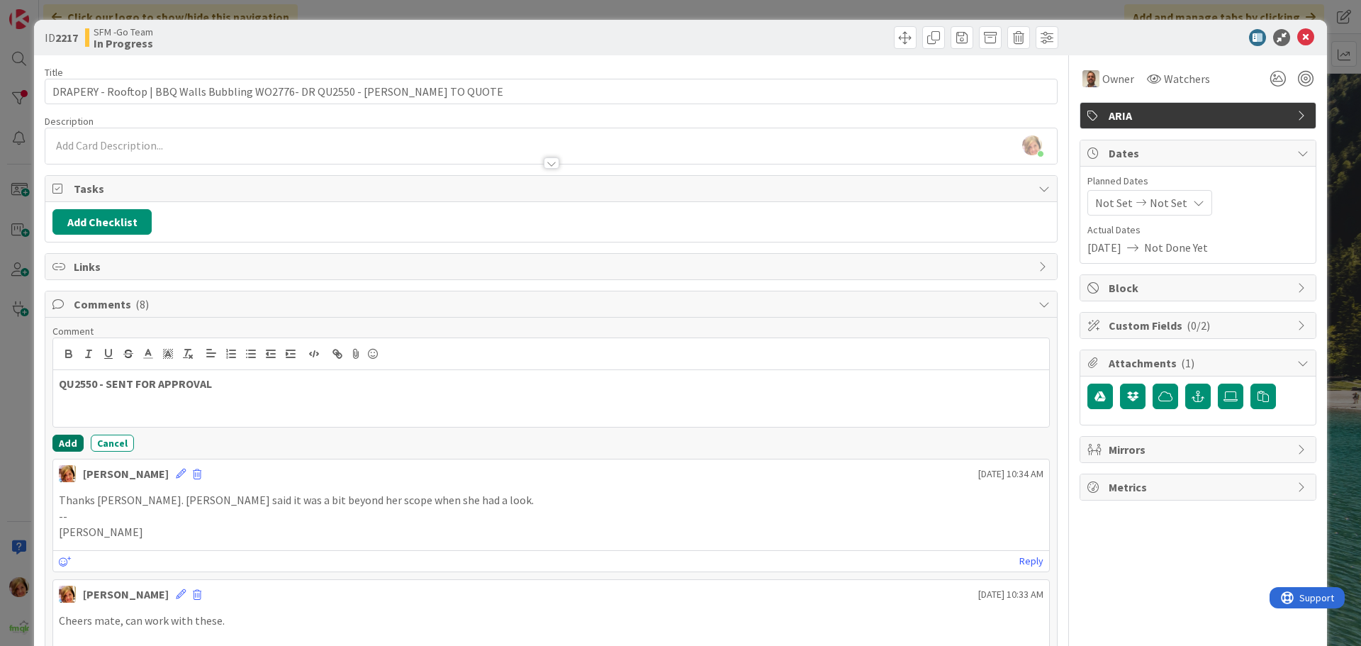
click at [65, 447] on button "Add" at bounding box center [67, 443] width 31 height 17
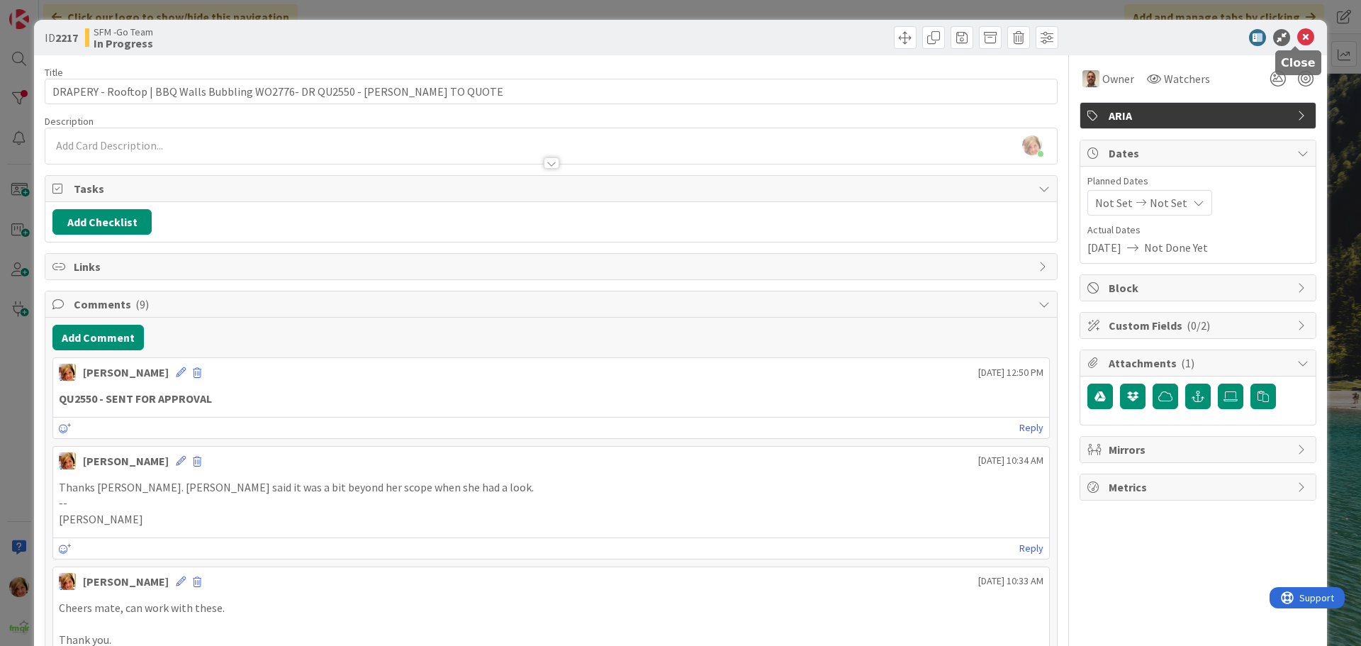
drag, startPoint x: 1294, startPoint y: 36, endPoint x: 1249, endPoint y: 44, distance: 45.4
click at [1298, 36] on icon at bounding box center [1306, 37] width 17 height 17
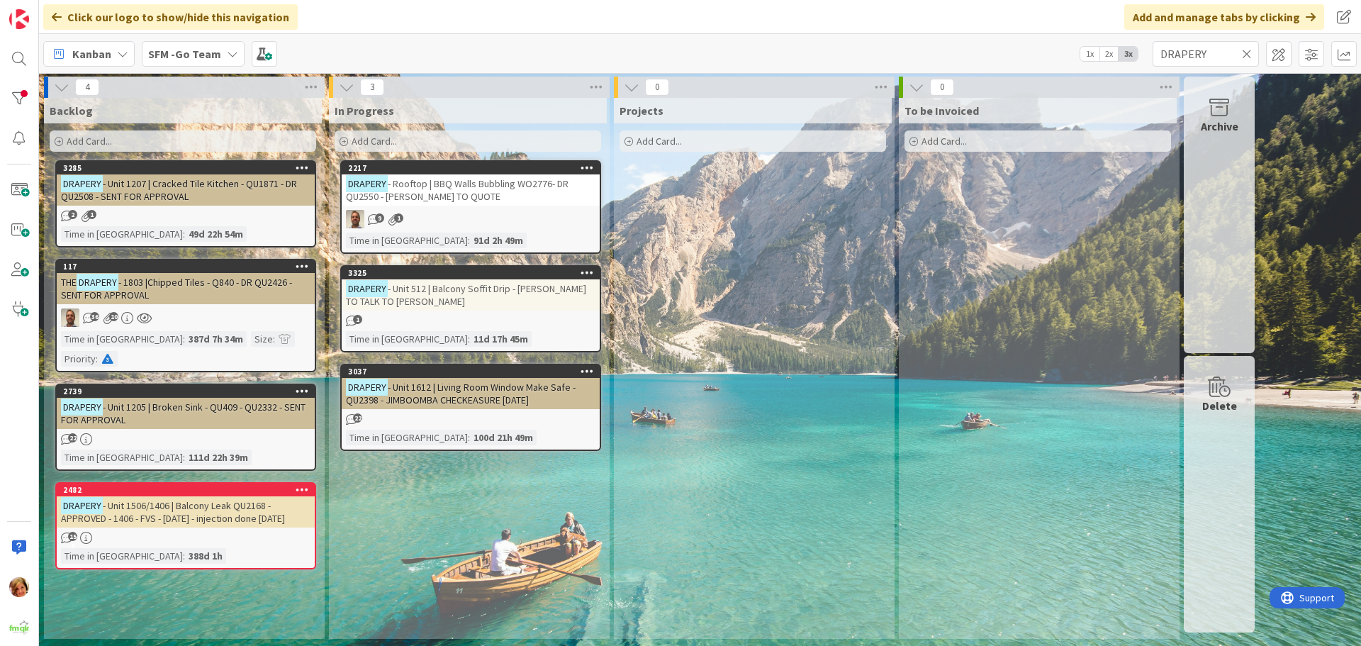
click at [1247, 51] on icon at bounding box center [1247, 54] width 10 height 13
click at [1247, 51] on input "text" at bounding box center [1206, 54] width 106 height 26
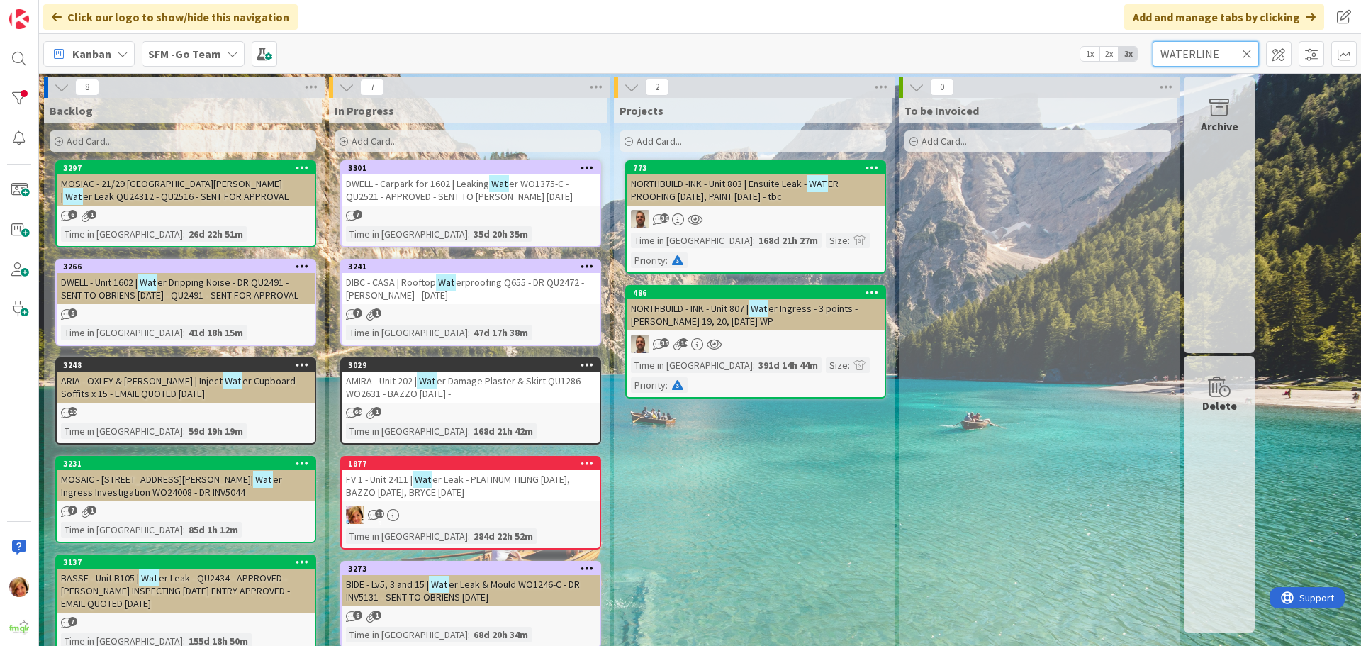
type input "WATERLINE"
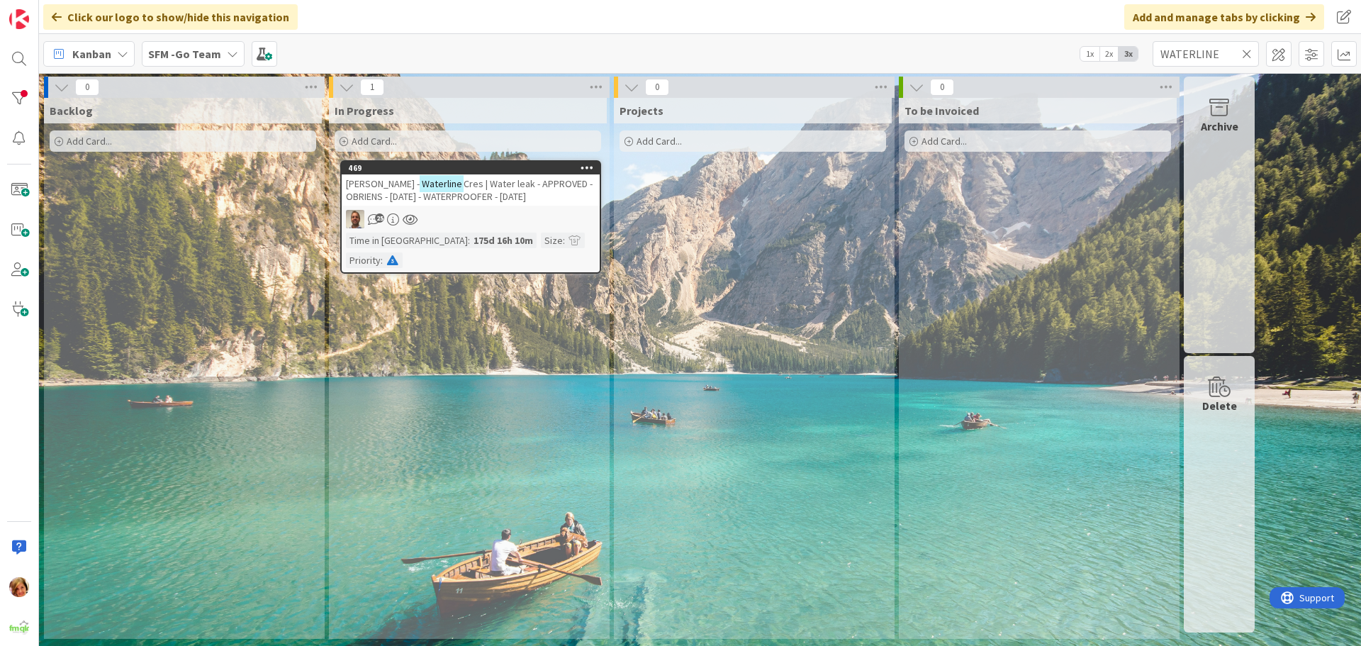
click at [501, 182] on span "Cres | Water leak - APPROVED - OBRIENS - [DATE] - WATERPROOFER - [DATE]" at bounding box center [469, 190] width 247 height 26
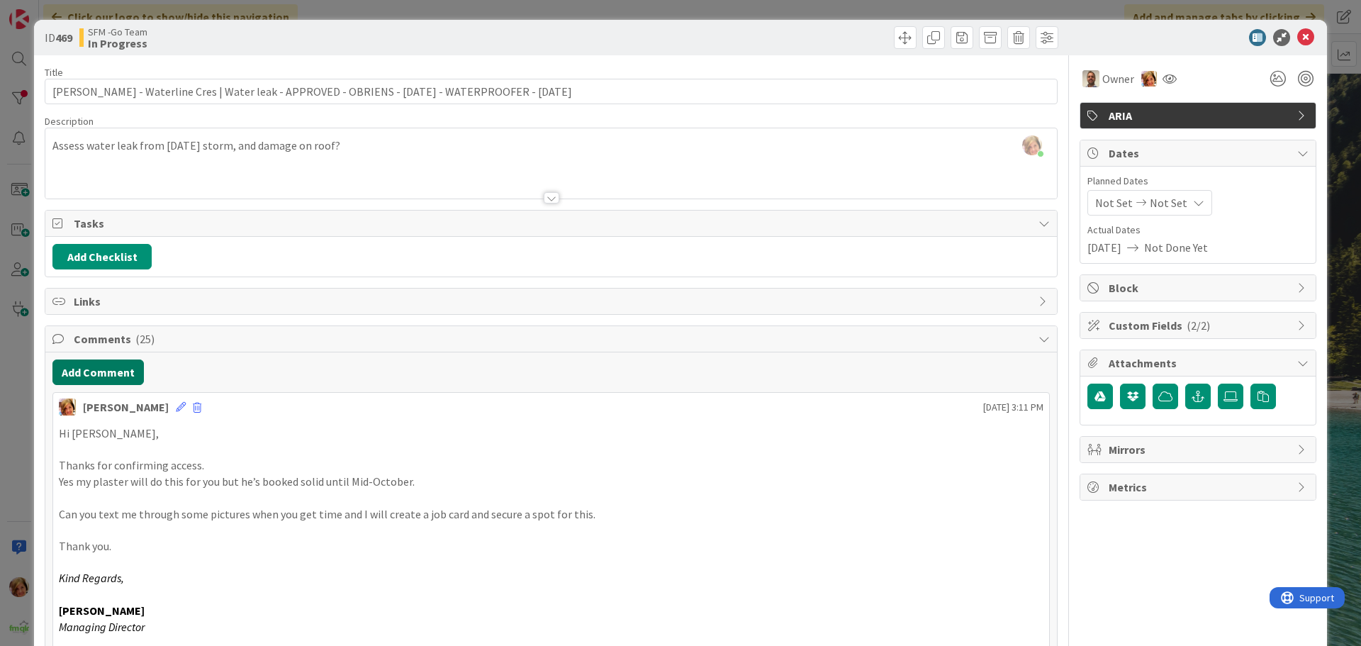
click at [108, 369] on button "Add Comment" at bounding box center [97, 373] width 91 height 26
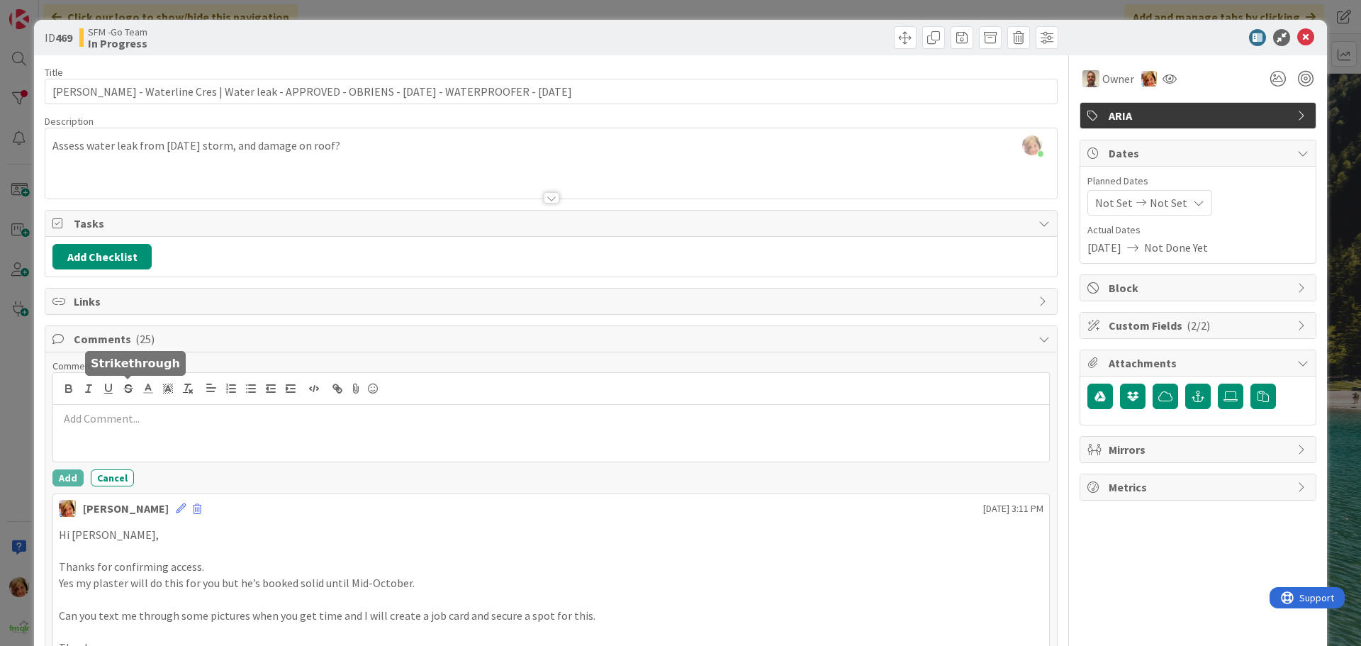
click at [147, 422] on p at bounding box center [551, 419] width 985 height 16
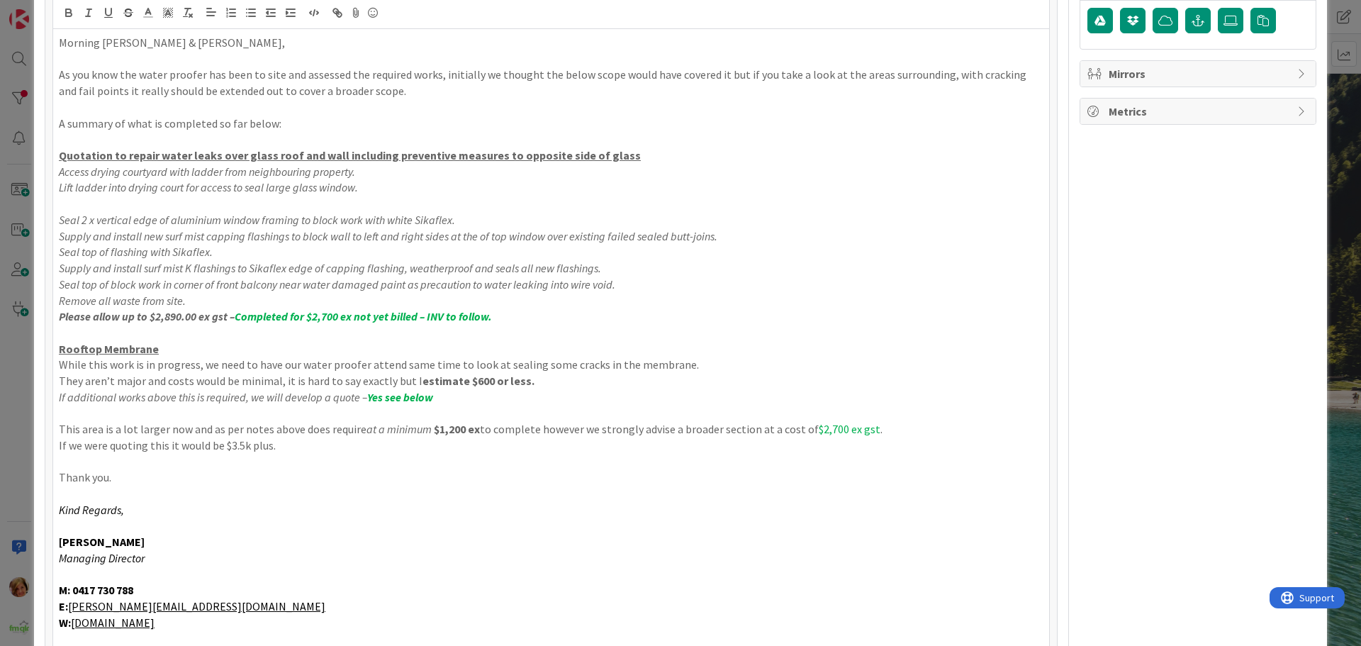
scroll to position [589, 0]
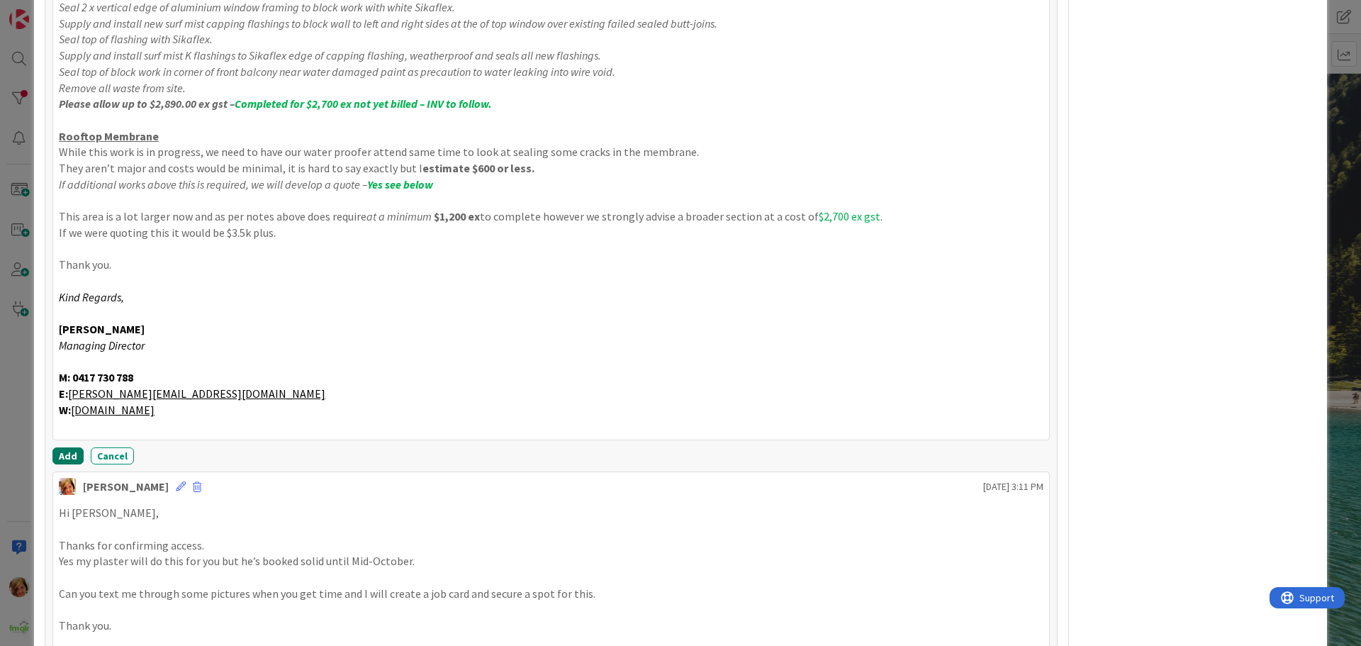
click at [71, 456] on button "Add" at bounding box center [67, 455] width 31 height 17
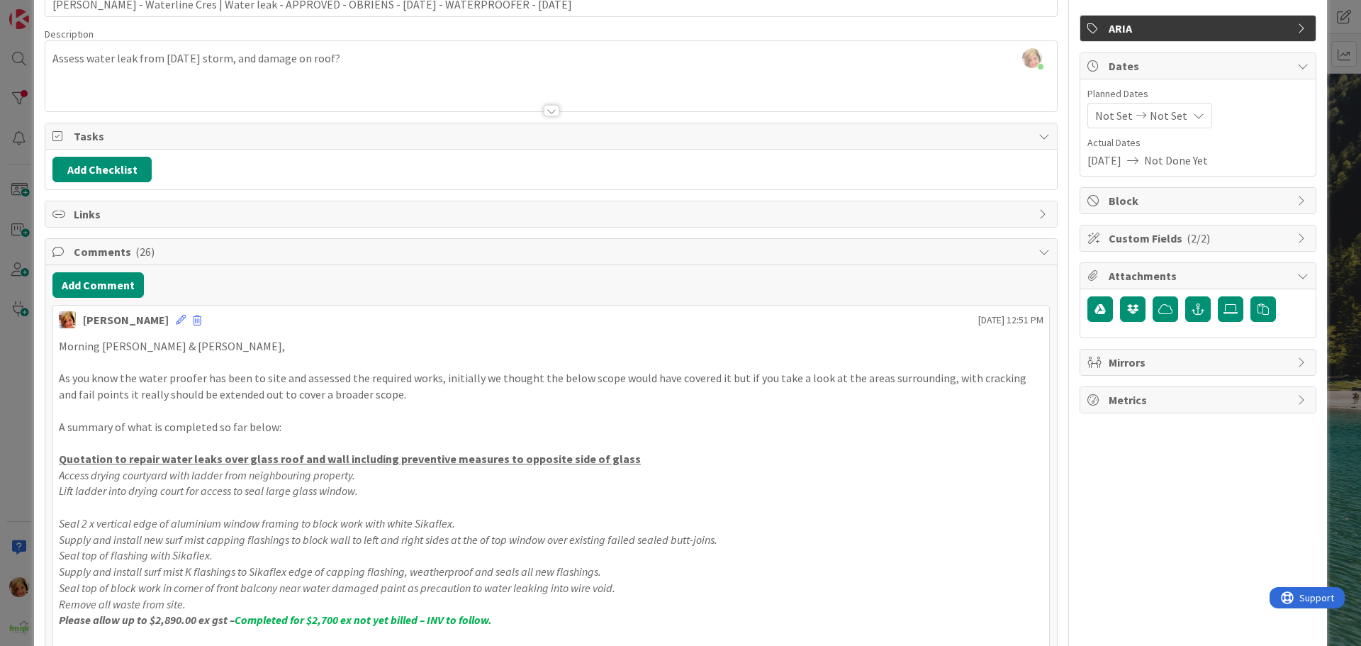
scroll to position [0, 0]
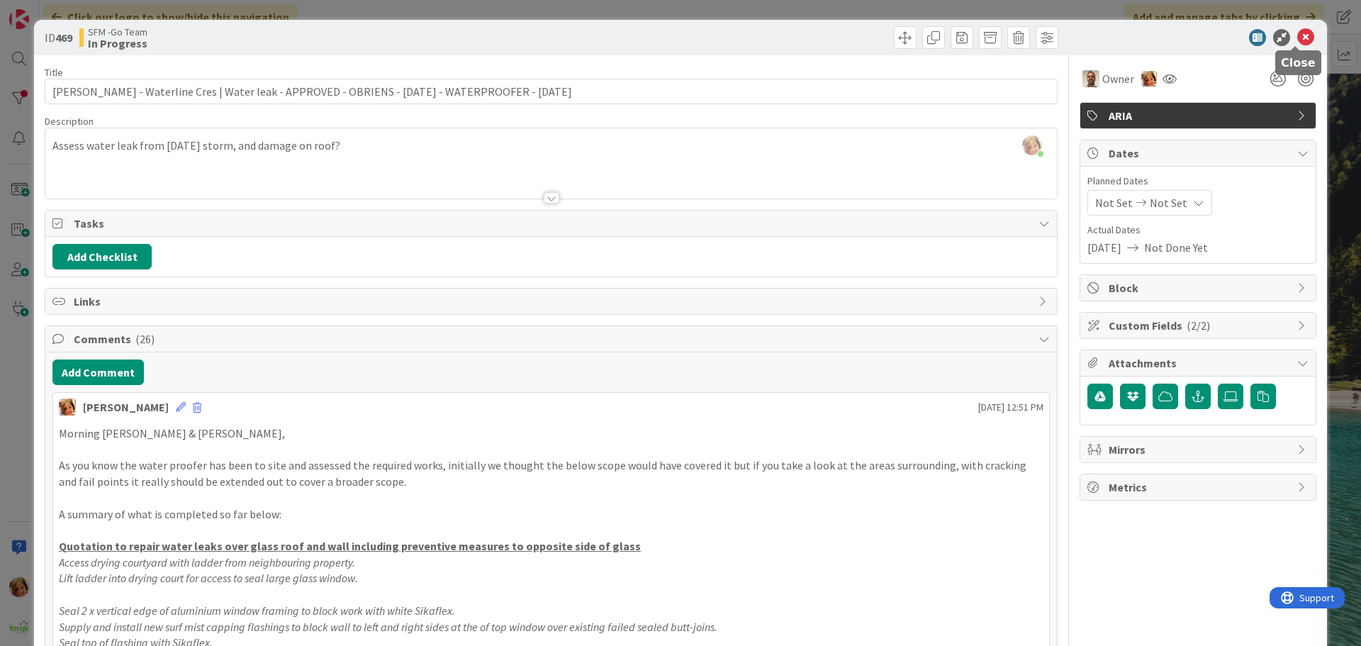
click at [1298, 38] on icon at bounding box center [1306, 37] width 17 height 17
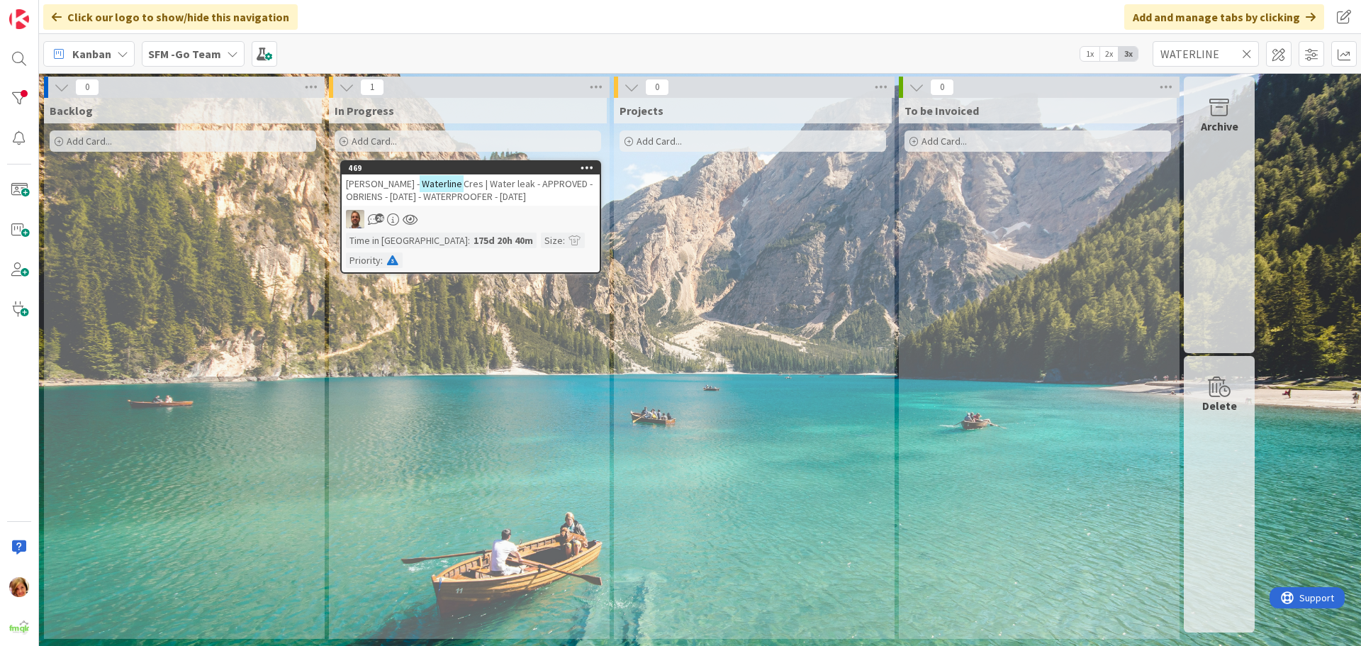
click at [1247, 52] on icon at bounding box center [1247, 54] width 10 height 13
click at [1247, 52] on input "text" at bounding box center [1206, 54] width 106 height 26
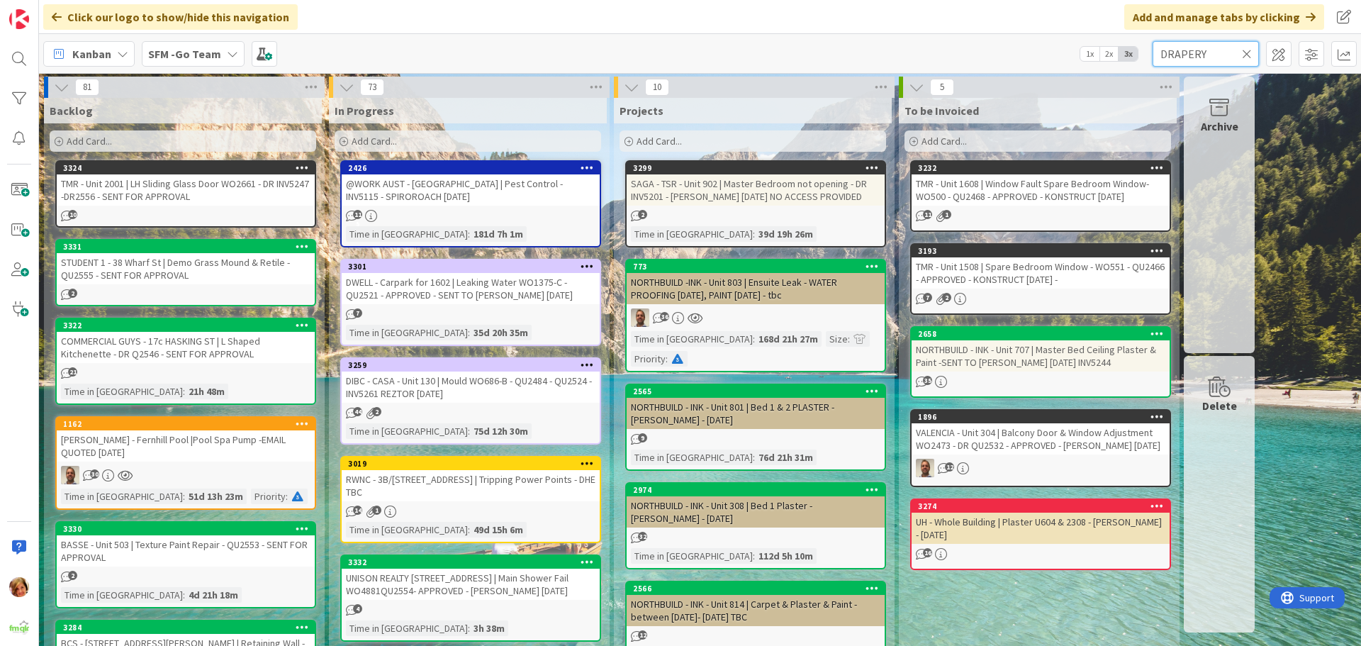
type input "DRAPERY"
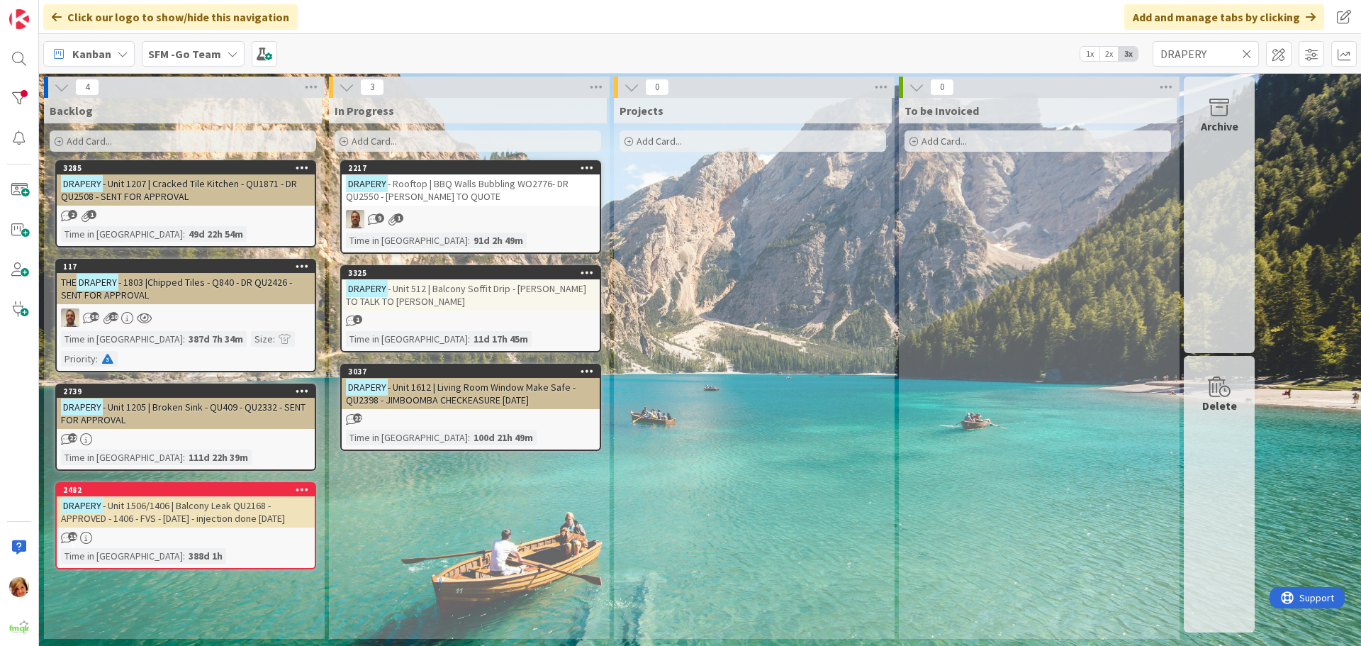
click at [528, 189] on span "- Rooftop | BBQ Walls Bubbling WO2776- DR QU2550 - [PERSON_NAME] TO QUOTE" at bounding box center [457, 190] width 223 height 26
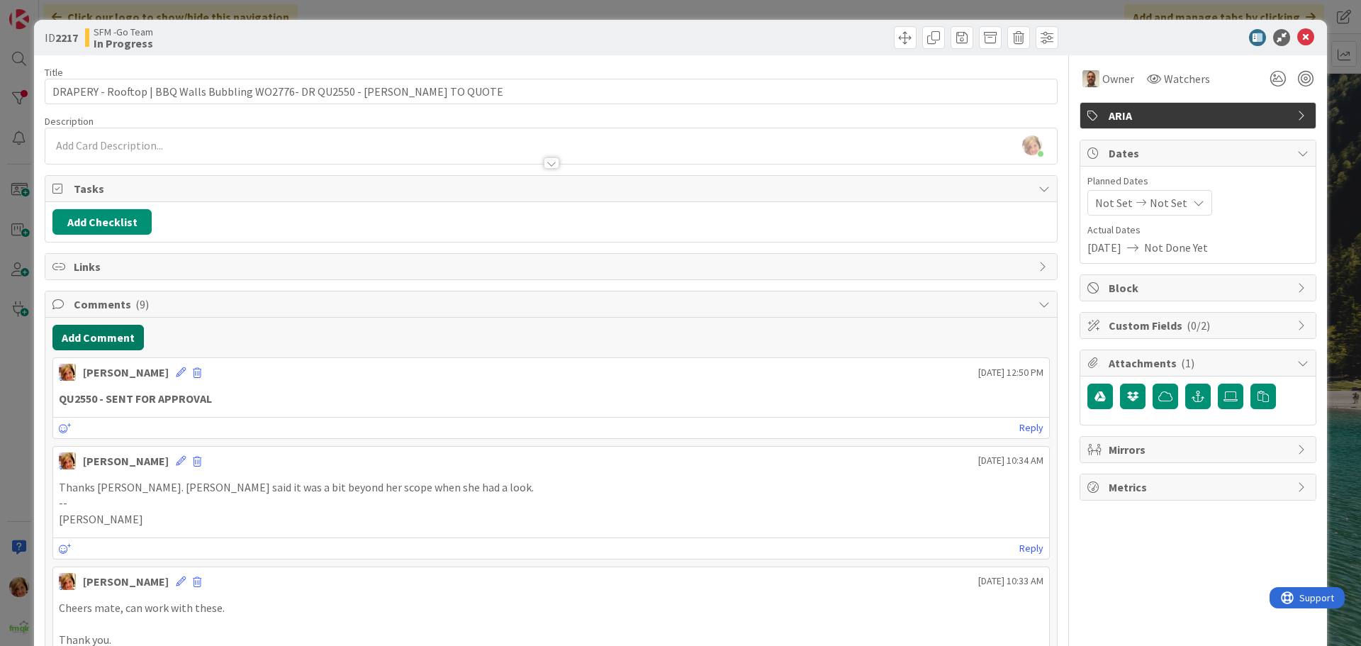
click at [111, 333] on button "Add Comment" at bounding box center [97, 338] width 91 height 26
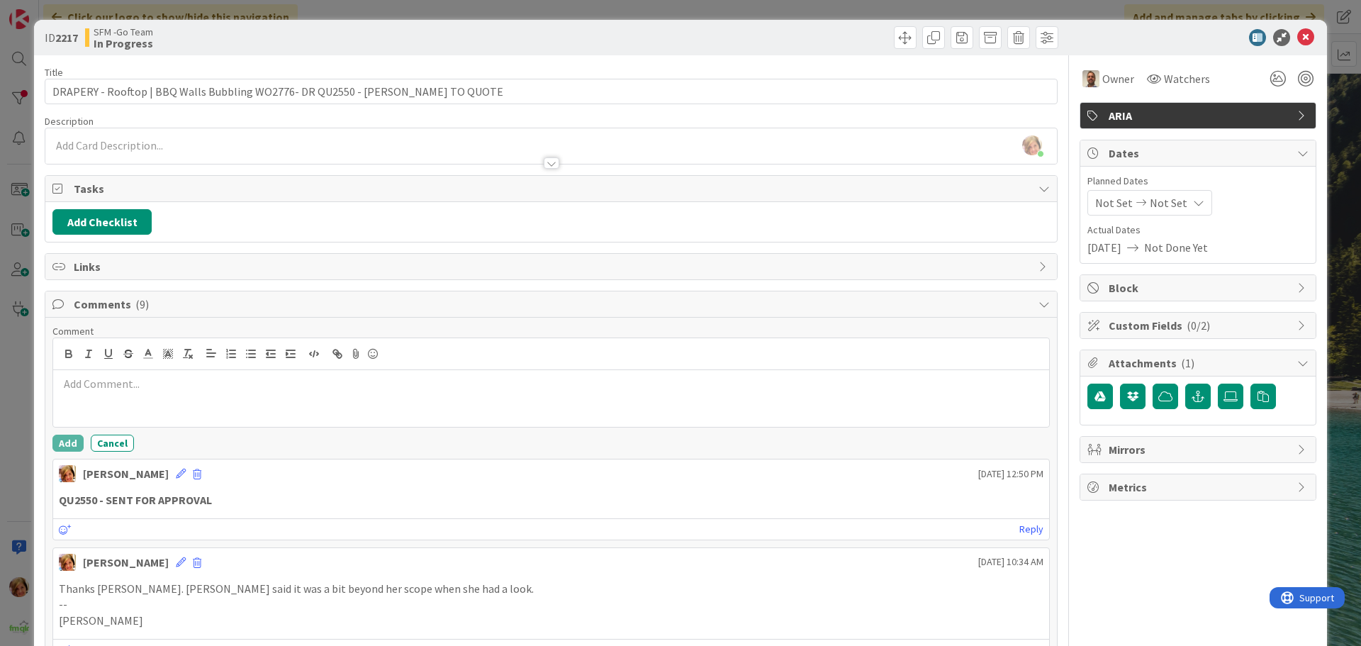
click at [150, 385] on p at bounding box center [551, 384] width 985 height 16
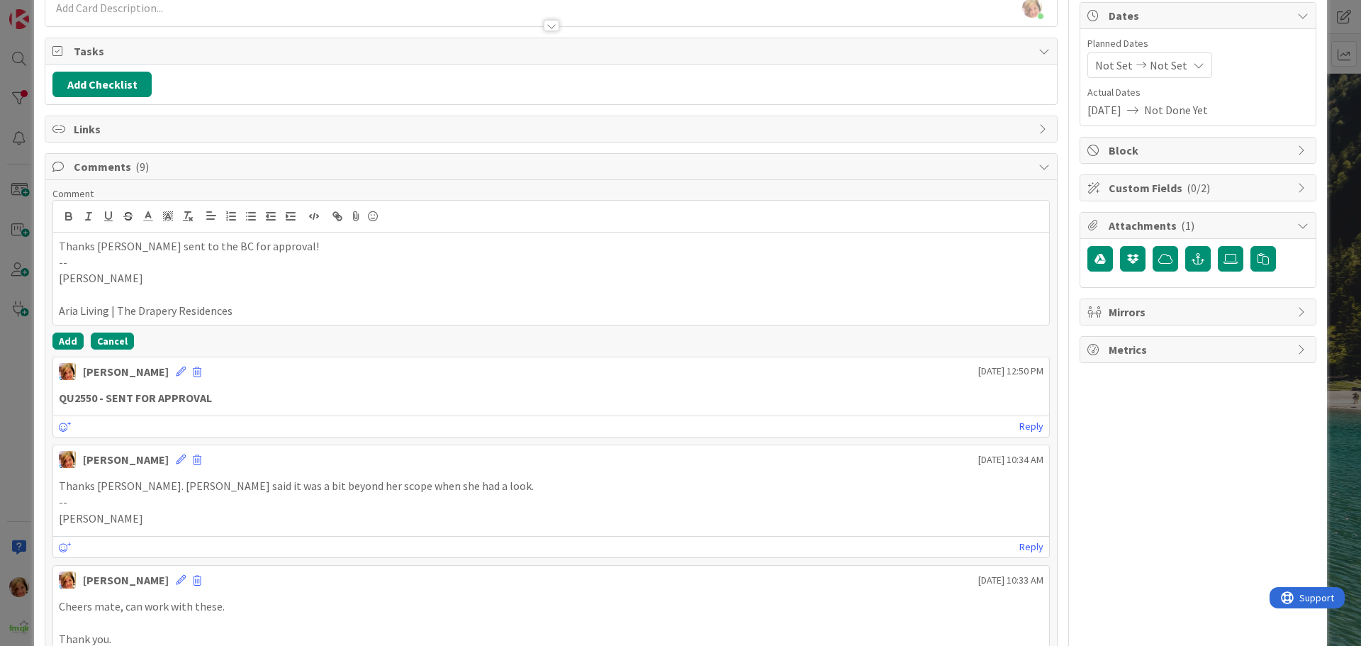
scroll to position [142, 0]
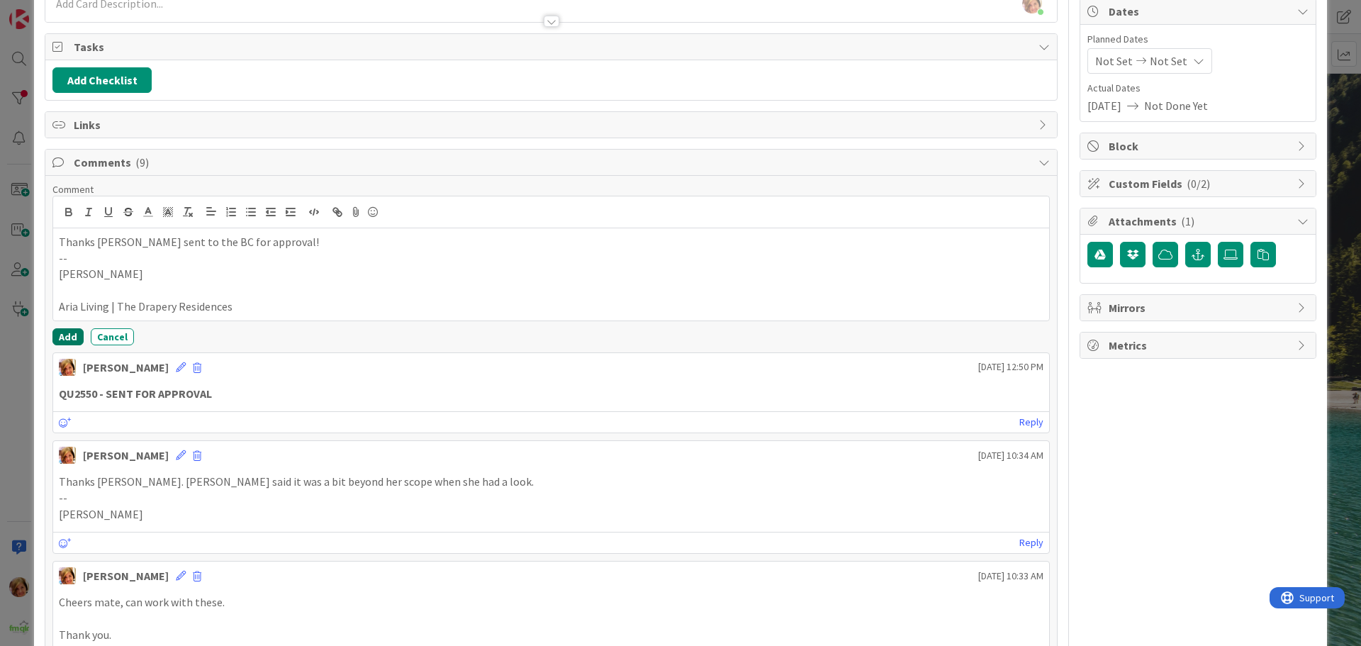
click at [67, 336] on button "Add" at bounding box center [67, 336] width 31 height 17
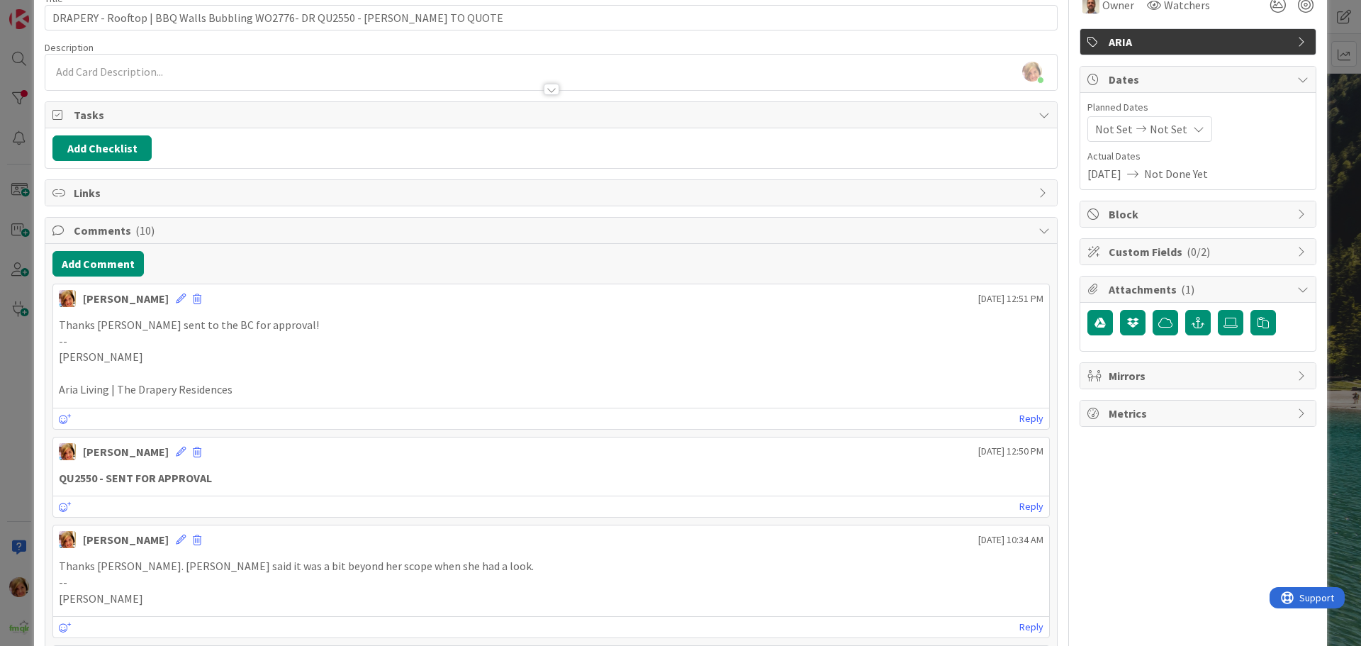
scroll to position [0, 0]
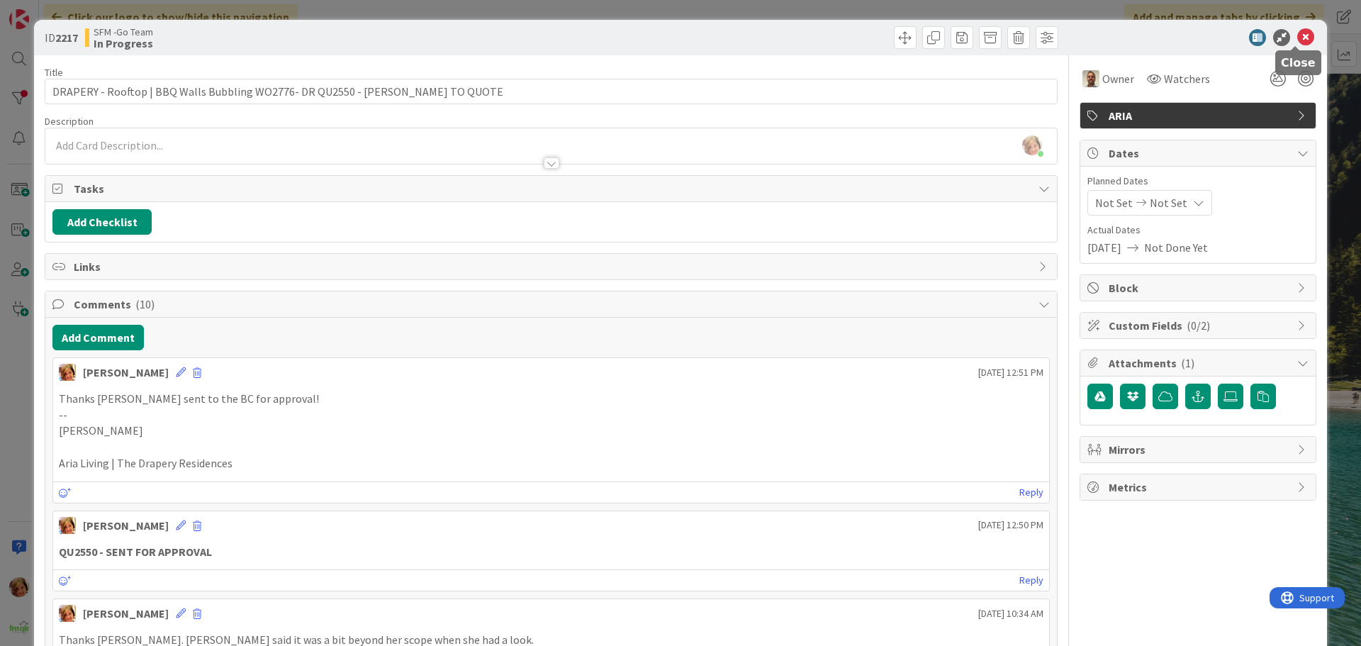
click at [1300, 35] on icon at bounding box center [1306, 37] width 17 height 17
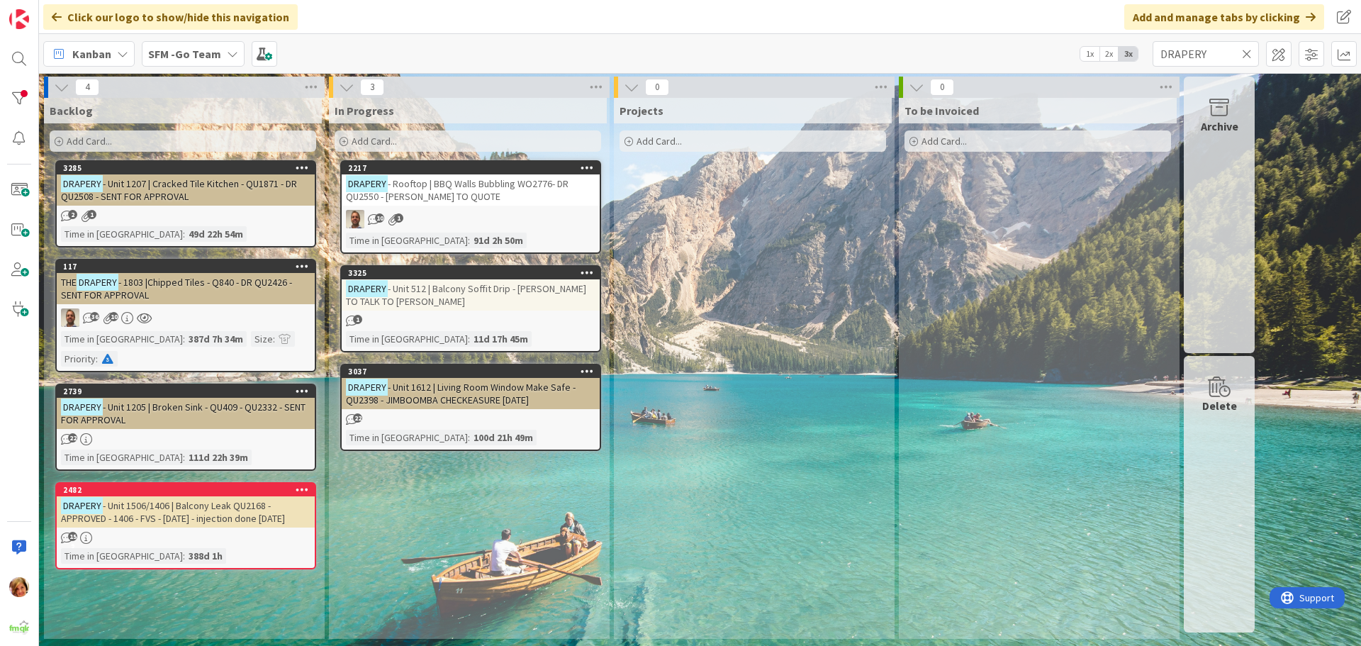
click at [1247, 50] on icon at bounding box center [1247, 54] width 10 height 13
click at [1247, 50] on input "text" at bounding box center [1206, 54] width 106 height 26
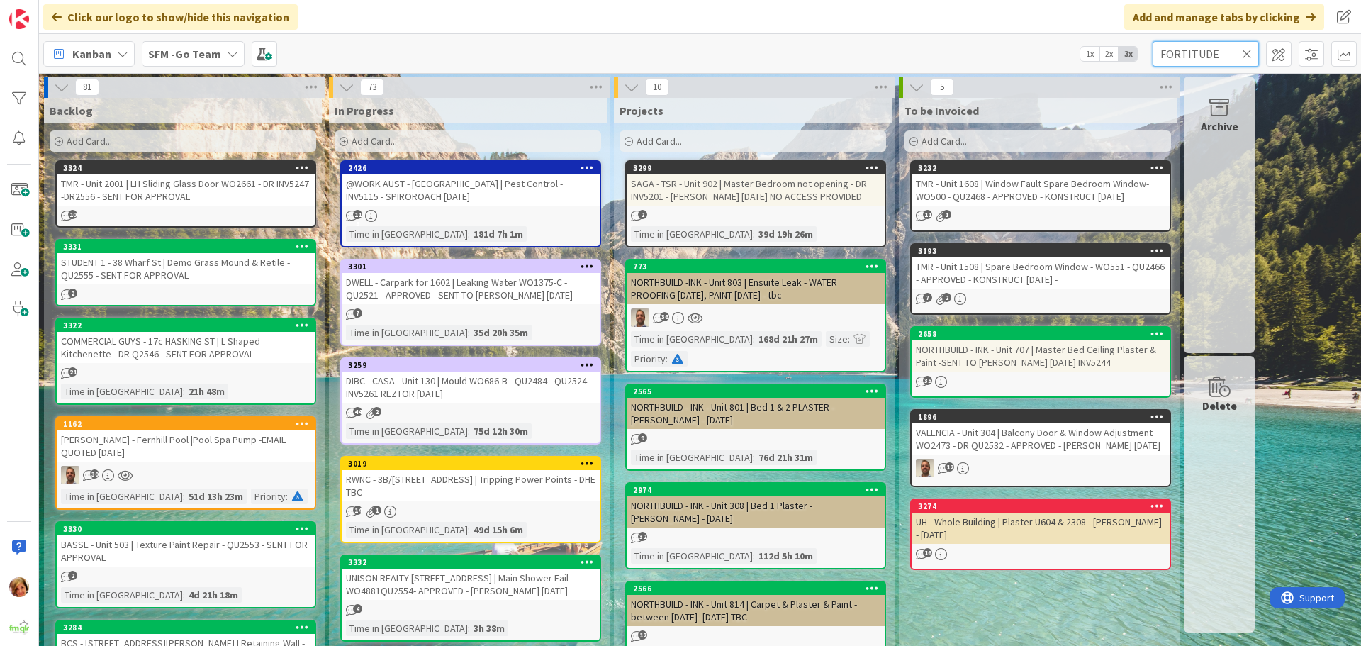
type input "FORTITUDE"
